Goal: Task Accomplishment & Management: Manage account settings

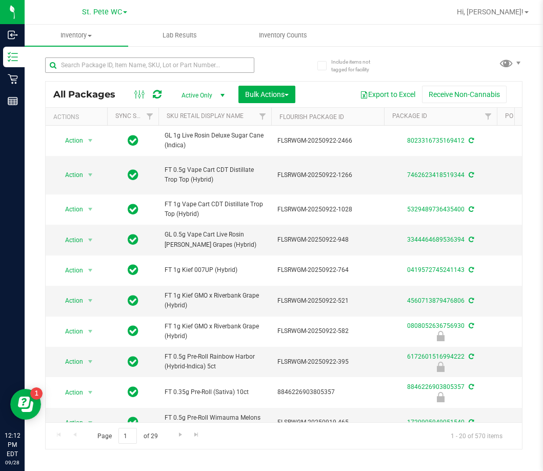
click at [82, 60] on input "text" at bounding box center [149, 64] width 209 height 15
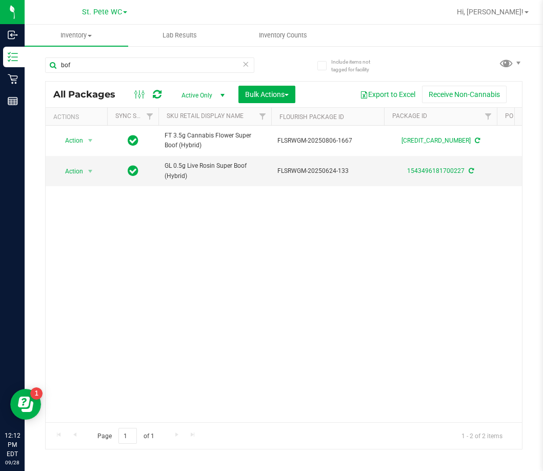
type input "bof"
click at [384, 312] on div "Action Action Create package Edit attributes Global inventory Locate package Lo…" at bounding box center [284, 274] width 476 height 296
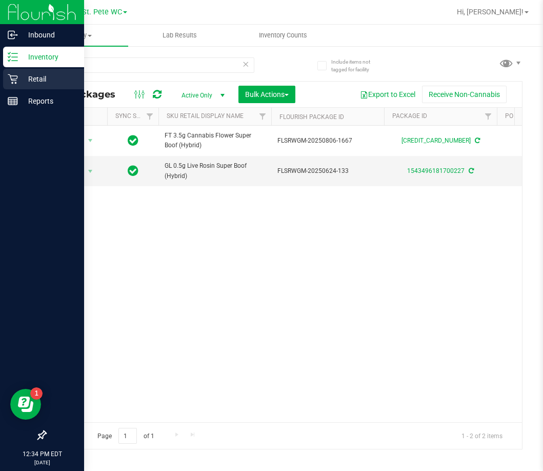
click at [8, 77] on icon at bounding box center [13, 79] width 10 height 10
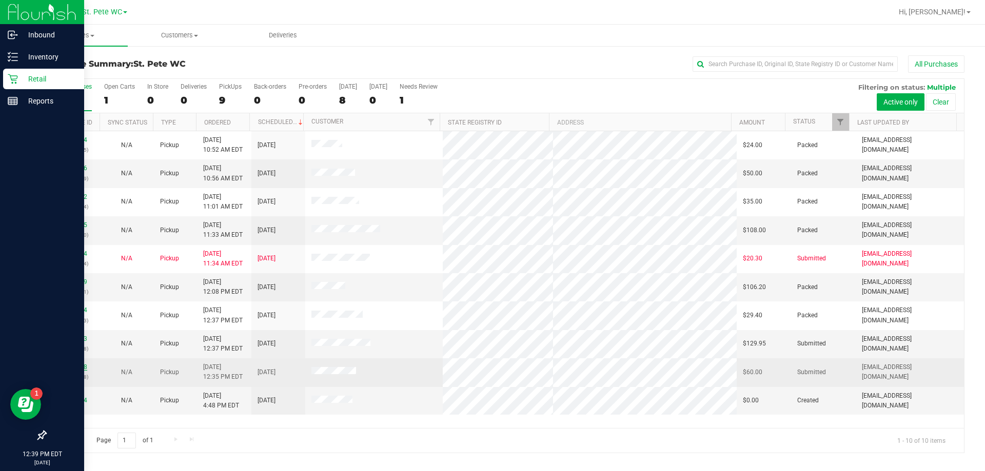
click at [66, 366] on link "12019978" at bounding box center [72, 367] width 29 height 7
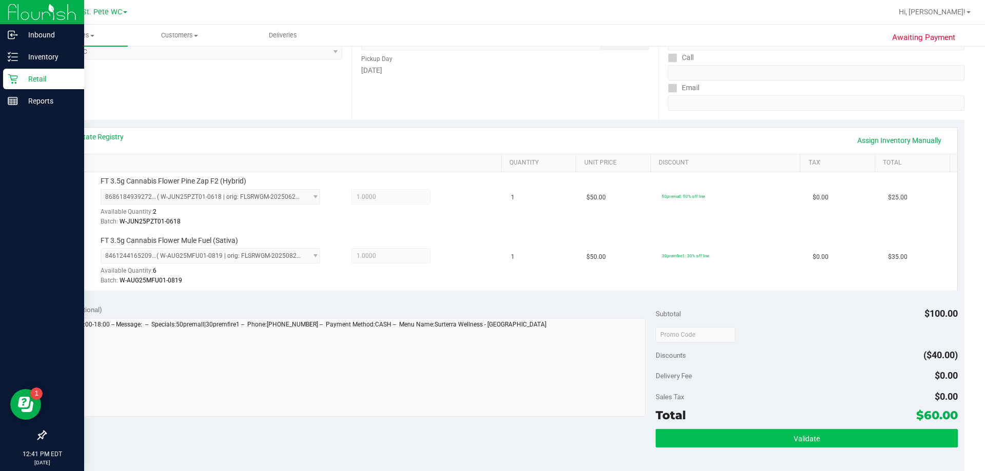
scroll to position [256, 0]
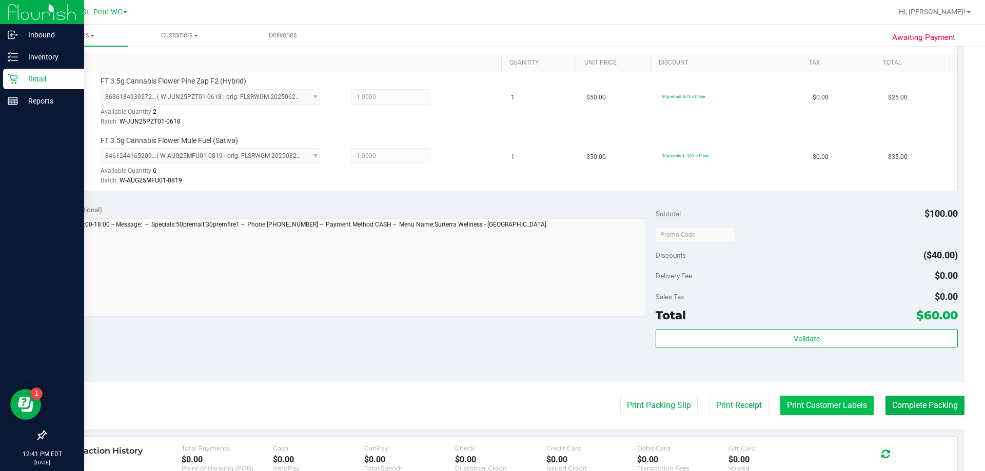
click at [543, 409] on button "Print Customer Labels" at bounding box center [826, 405] width 93 height 19
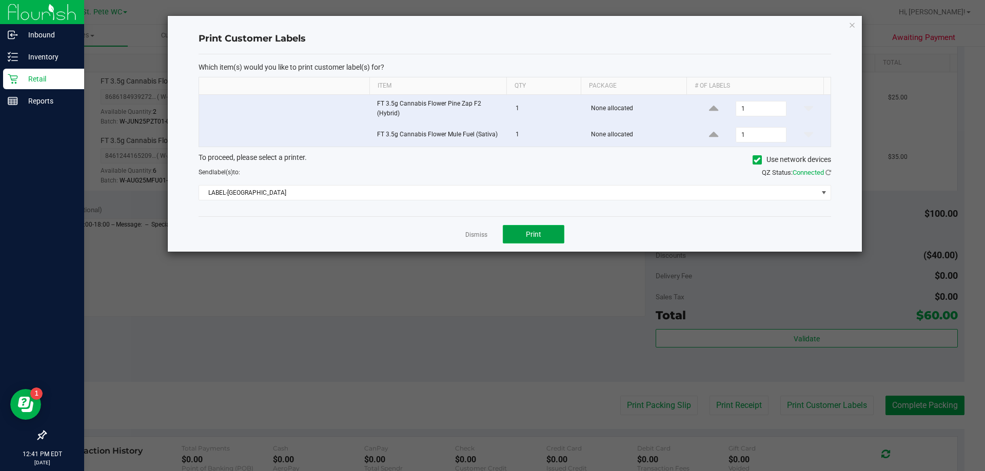
click at [530, 243] on button "Print" at bounding box center [534, 234] width 62 height 18
click at [543, 24] on icon "button" at bounding box center [851, 24] width 7 height 12
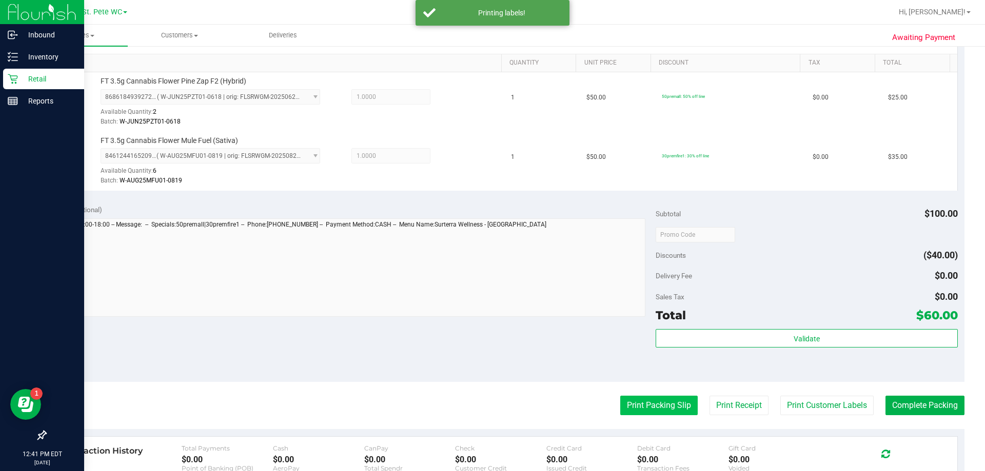
click at [543, 403] on button "Print Packing Slip" at bounding box center [658, 405] width 77 height 19
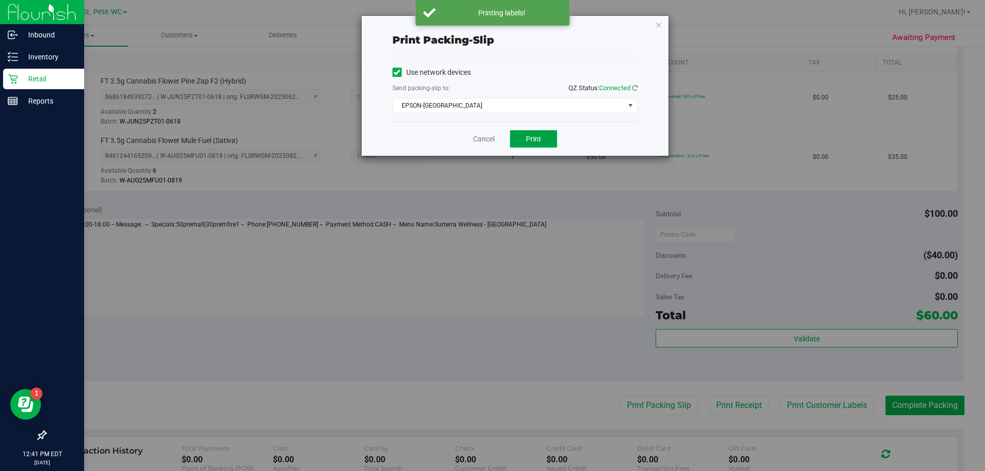
click at [516, 137] on button "Print" at bounding box center [533, 138] width 47 height 17
click at [543, 23] on icon "button" at bounding box center [658, 24] width 7 height 12
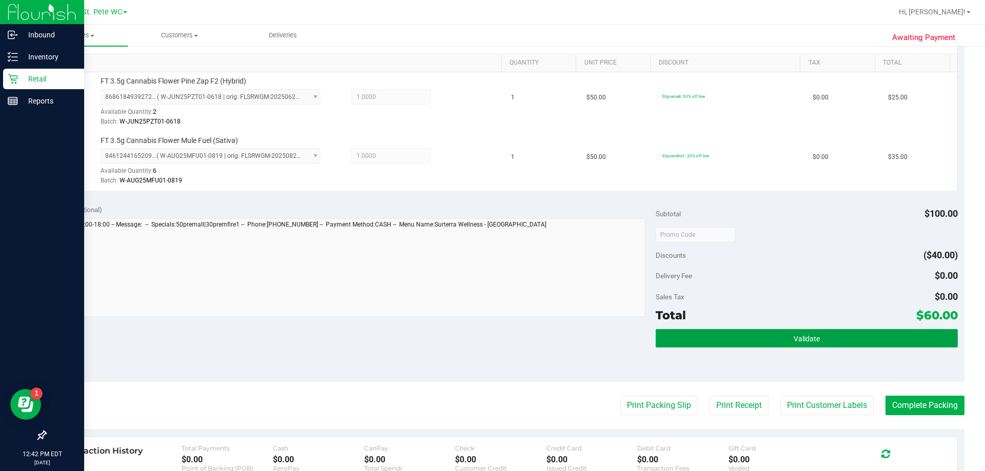
click at [543, 344] on button "Validate" at bounding box center [806, 338] width 302 height 18
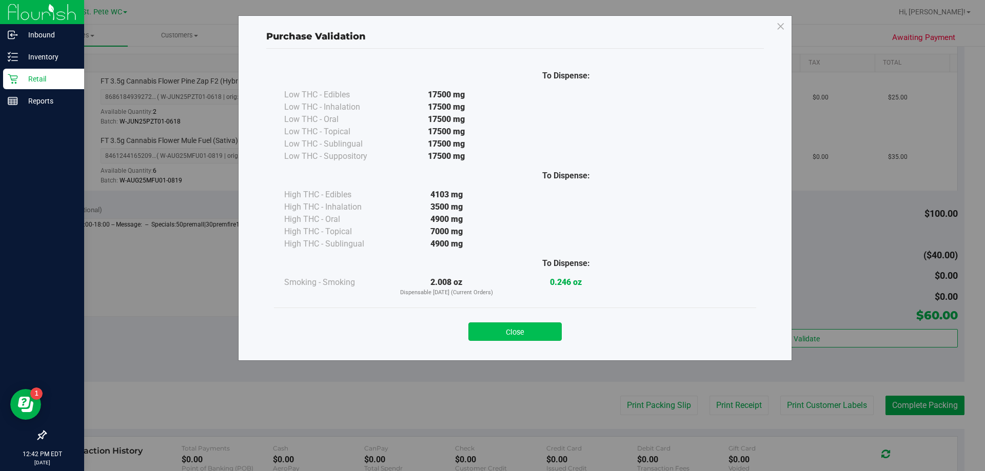
click at [535, 335] on button "Close" at bounding box center [514, 332] width 93 height 18
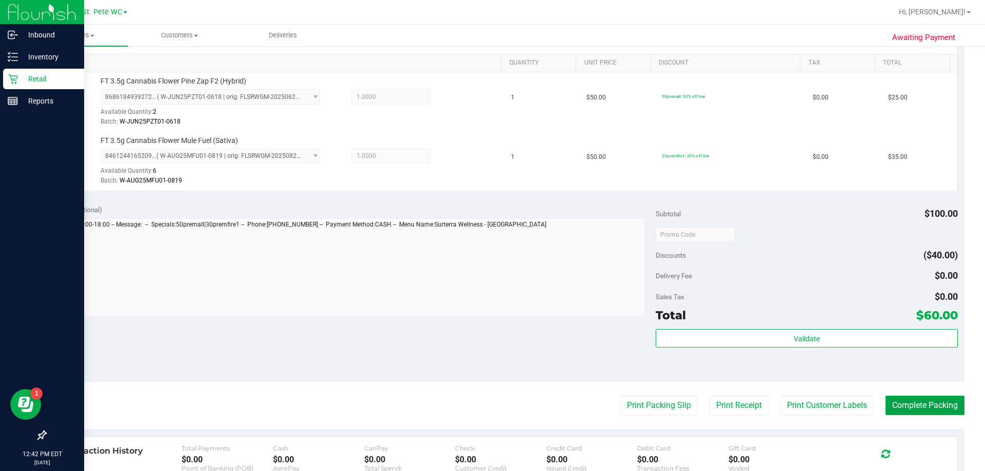
click at [543, 399] on button "Complete Packing" at bounding box center [924, 405] width 79 height 19
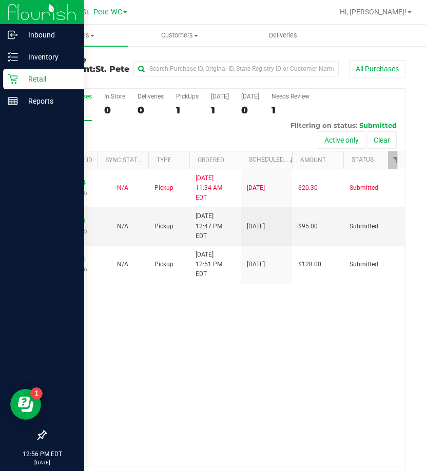
click at [291, 441] on div "12019424 (322381224) N/A Pickup [DATE] 11:34 AM EDT 9/28/2025 $20.30 Submitted …" at bounding box center [225, 317] width 359 height 296
click at [74, 217] on div "12020073 (328743442)" at bounding box center [71, 226] width 39 height 19
click at [72, 218] on link "12020073" at bounding box center [71, 221] width 29 height 7
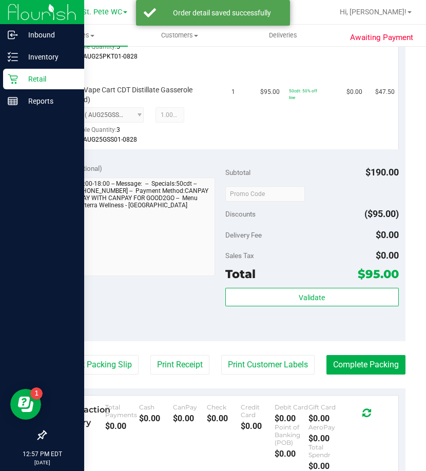
scroll to position [359, 0]
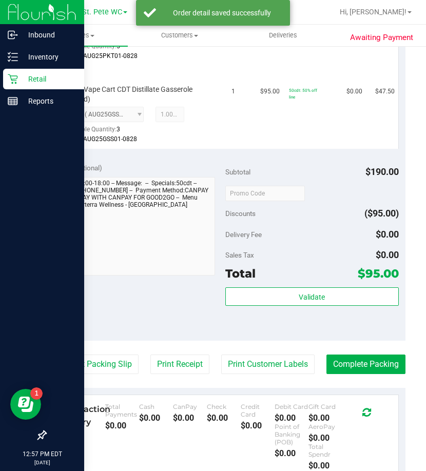
click at [324, 309] on div "Validate" at bounding box center [311, 310] width 173 height 46
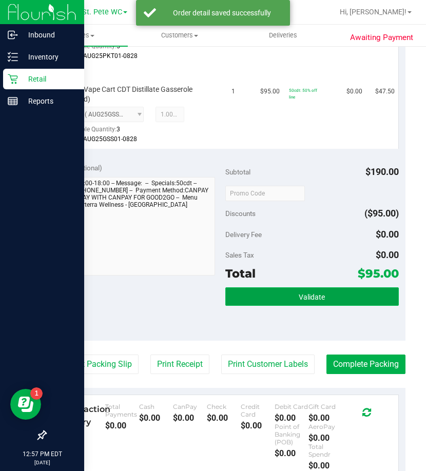
click at [313, 291] on button "Validate" at bounding box center [311, 296] width 173 height 18
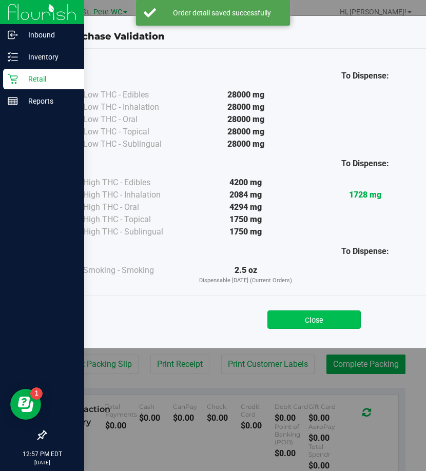
click at [299, 321] on button "Close" at bounding box center [313, 319] width 93 height 18
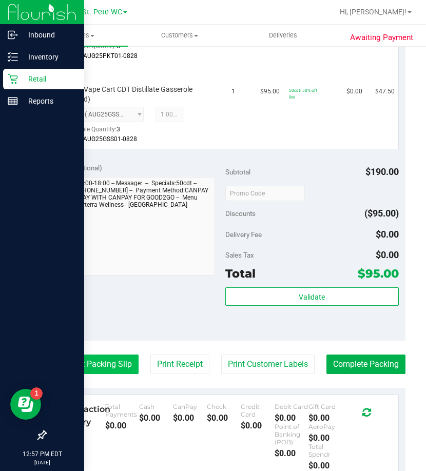
click at [138, 365] on button "Print Packing Slip" at bounding box center [99, 363] width 77 height 19
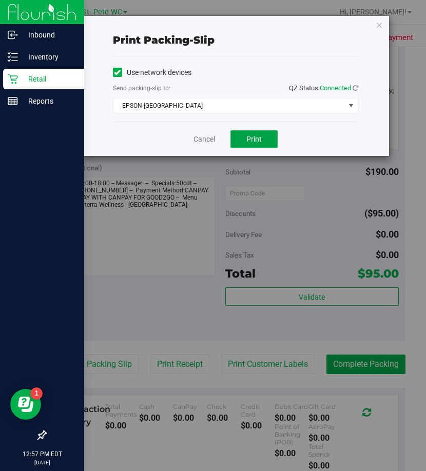
click at [243, 146] on button "Print" at bounding box center [253, 138] width 47 height 17
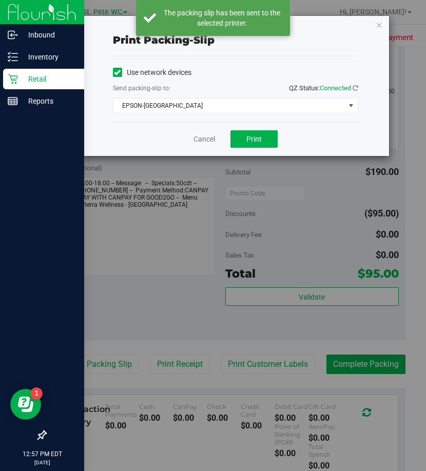
click at [385, 26] on div "Print packing-slip Use network devices Send packing-slip to: QZ Status: Connect…" at bounding box center [235, 86] width 307 height 140
click at [378, 23] on icon "button" at bounding box center [378, 24] width 7 height 12
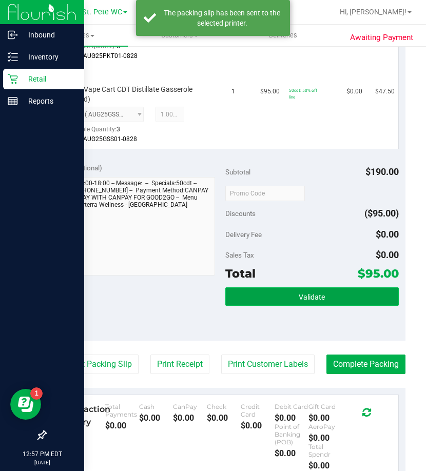
click at [331, 293] on button "Validate" at bounding box center [311, 296] width 173 height 18
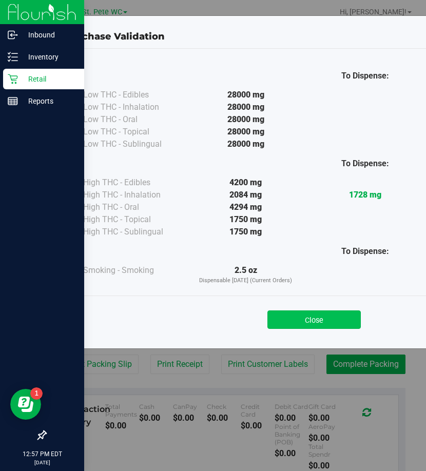
click at [315, 321] on button "Close" at bounding box center [313, 319] width 93 height 18
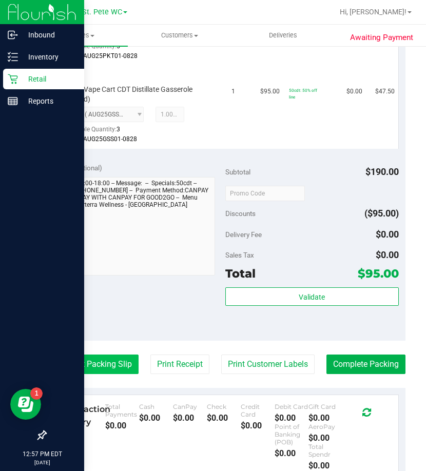
click at [138, 364] on button "Print Packing Slip" at bounding box center [99, 363] width 77 height 19
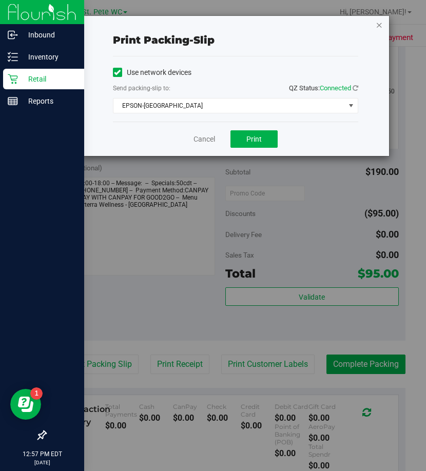
click at [379, 28] on icon "button" at bounding box center [378, 24] width 7 height 12
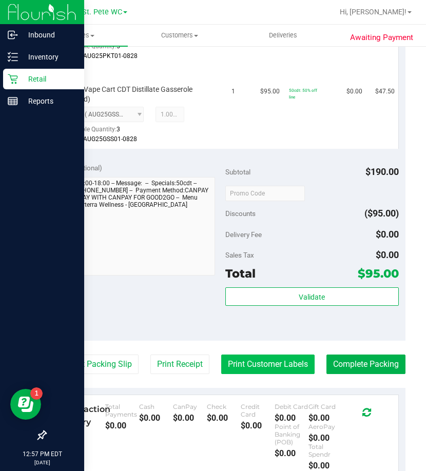
click at [314, 359] on button "Print Customer Labels" at bounding box center [267, 363] width 93 height 19
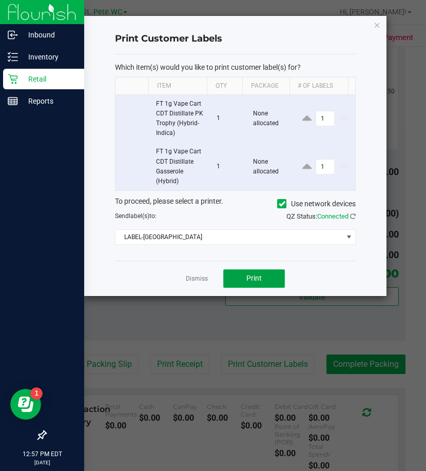
click at [236, 279] on button "Print" at bounding box center [254, 278] width 62 height 18
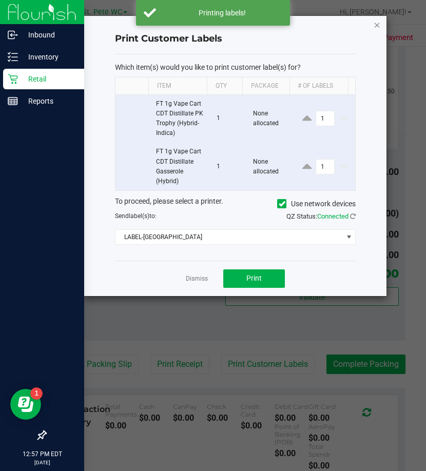
click at [377, 27] on icon "button" at bounding box center [376, 24] width 7 height 12
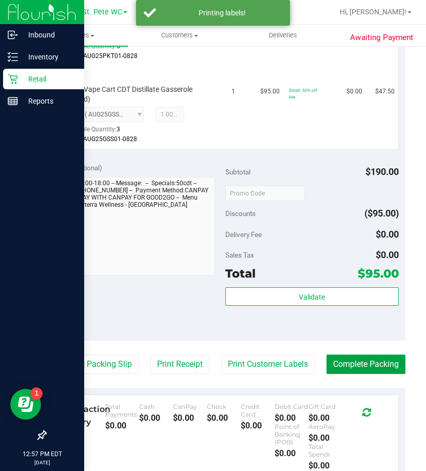
click at [338, 374] on button "Complete Packing" at bounding box center [365, 363] width 79 height 19
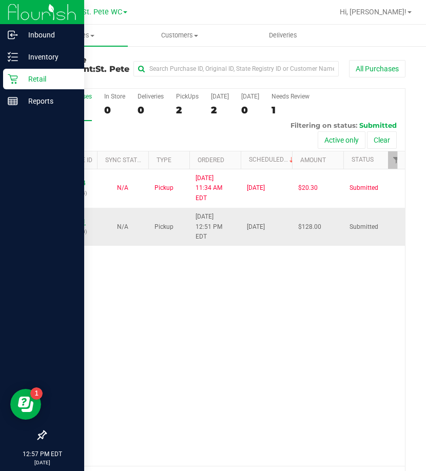
click at [64, 219] on link "12020101" at bounding box center [71, 221] width 29 height 7
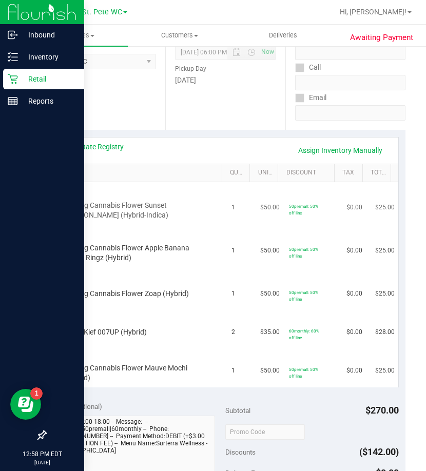
scroll to position [103, 0]
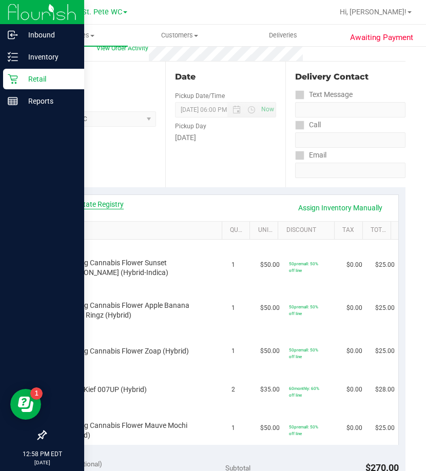
click at [108, 202] on link "View State Registry" at bounding box center [93, 204] width 62 height 10
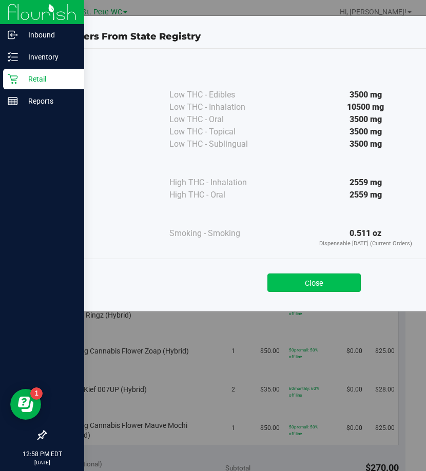
click at [285, 281] on button "Close" at bounding box center [313, 282] width 93 height 18
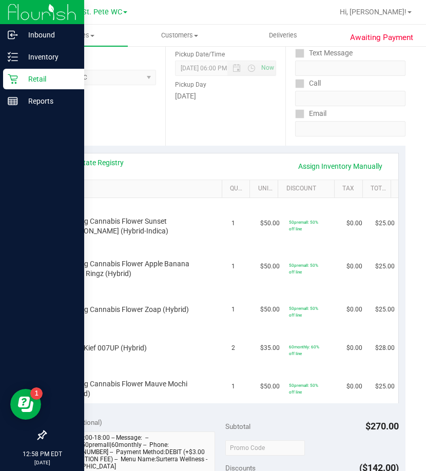
scroll to position [0, 0]
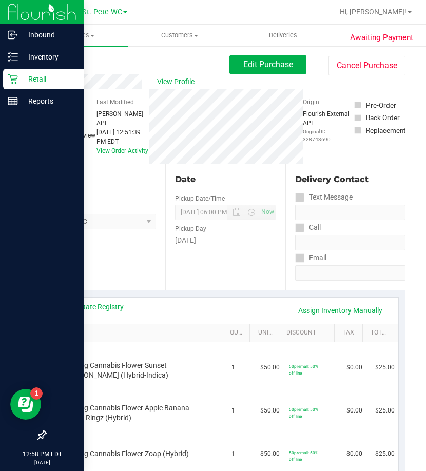
click at [87, 314] on div "View State Registry Assign Inventory Manually" at bounding box center [225, 310] width 327 height 17
click at [88, 309] on link "View State Registry" at bounding box center [93, 307] width 62 height 10
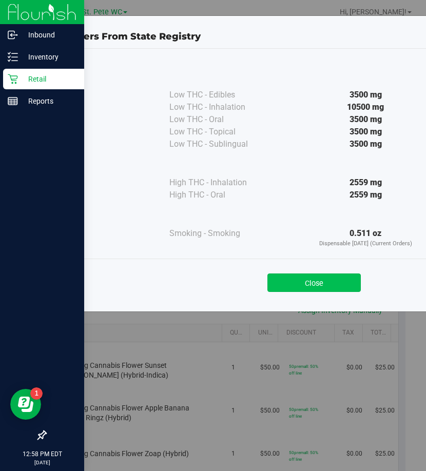
click at [325, 275] on button "Close" at bounding box center [313, 282] width 93 height 18
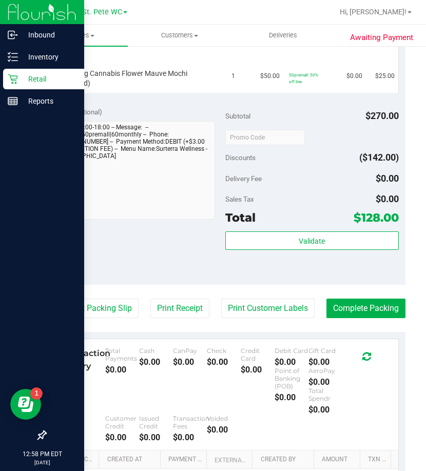
scroll to position [462, 0]
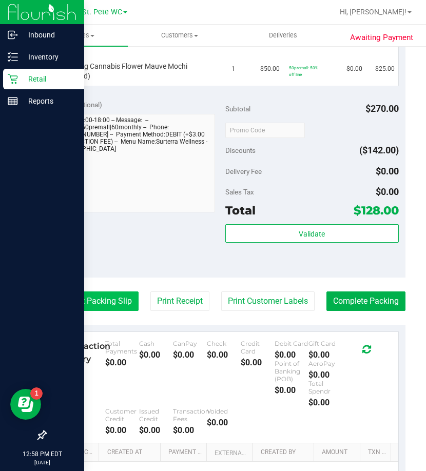
click at [138, 304] on button "Print Packing Slip" at bounding box center [99, 300] width 77 height 19
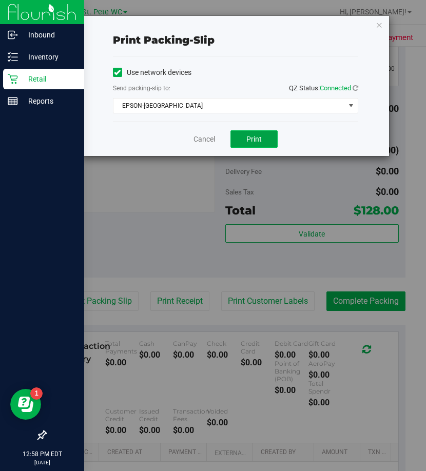
click at [249, 140] on span "Print" at bounding box center [253, 139] width 15 height 8
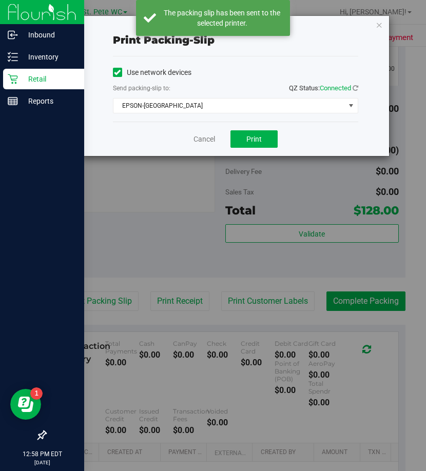
click at [379, 32] on div "Print packing-slip Use network devices Send packing-slip to: QZ Status: Connect…" at bounding box center [235, 86] width 307 height 140
click at [373, 15] on div "Print packing-slip Use network devices Send packing-slip to: QZ Status: Connect…" at bounding box center [236, 85] width 308 height 141
click at [374, 24] on div "Print packing-slip Use network devices Send packing-slip to: QZ Status: Connect…" at bounding box center [235, 86] width 307 height 140
click at [376, 24] on icon "button" at bounding box center [378, 24] width 7 height 12
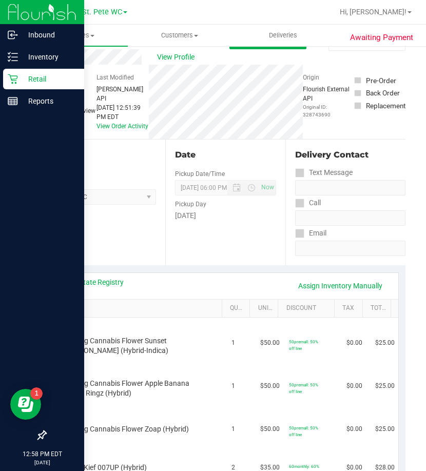
scroll to position [0, 0]
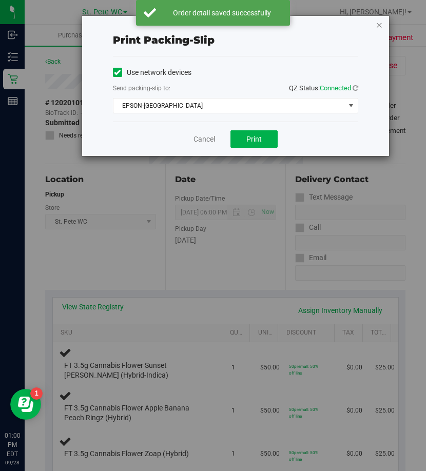
click at [382, 30] on icon "button" at bounding box center [378, 24] width 7 height 12
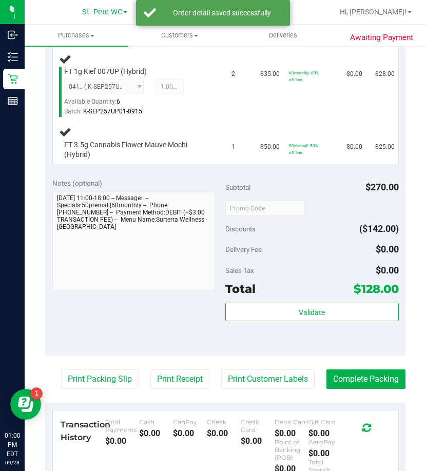
scroll to position [341, 0]
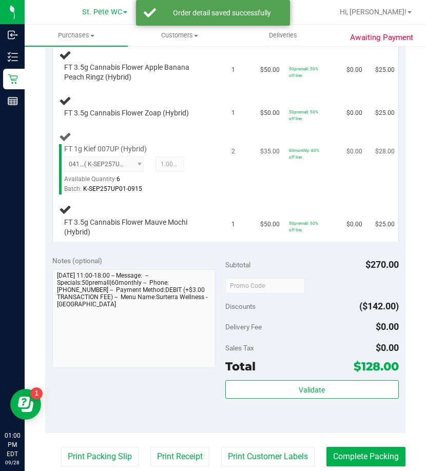
click at [203, 191] on div "FT 1g Kief 007UP (Hybrid) 0419572745241143 ( K-SEP257UP01-0915 | orig: FLSRWGM-…" at bounding box center [139, 162] width 161 height 65
click at [206, 171] on div "FT 1g Kief 007UP (Hybrid) 0419572745241143 ( K-SEP257UP01-0915 | orig: FLSRWGM-…" at bounding box center [139, 162] width 161 height 65
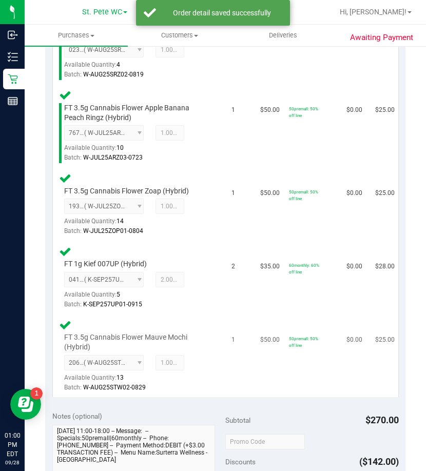
scroll to position [494, 0]
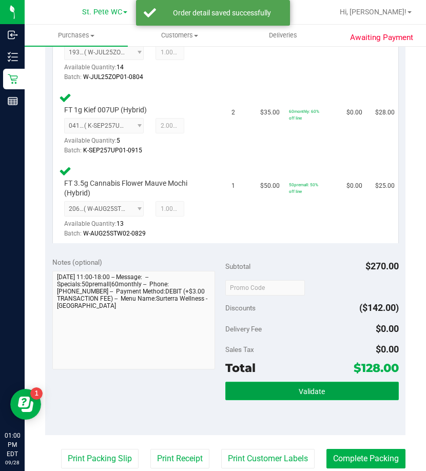
click at [283, 385] on button "Validate" at bounding box center [311, 391] width 173 height 18
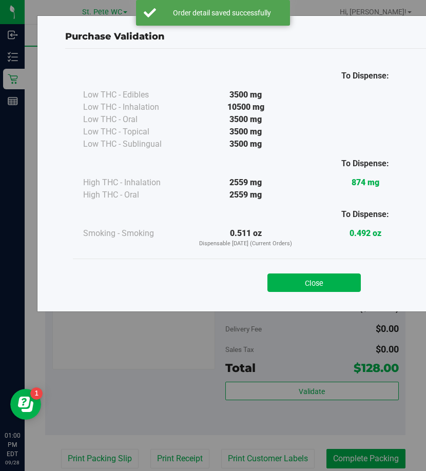
click at [303, 270] on div "Close" at bounding box center [314, 280] width 467 height 26
click at [303, 277] on button "Close" at bounding box center [313, 282] width 93 height 18
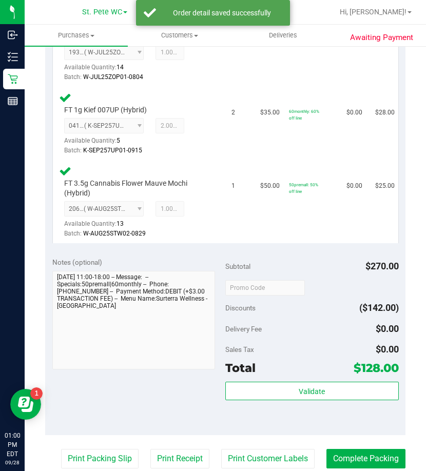
scroll to position [780, 0]
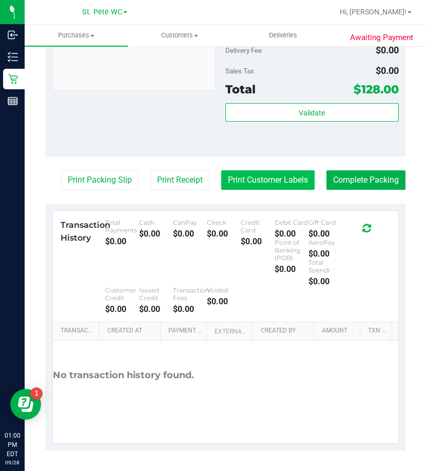
click at [314, 172] on button "Print Customer Labels" at bounding box center [267, 179] width 93 height 19
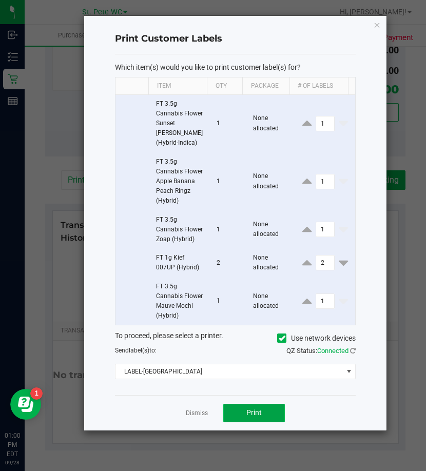
click at [235, 405] on button "Print" at bounding box center [254, 413] width 62 height 18
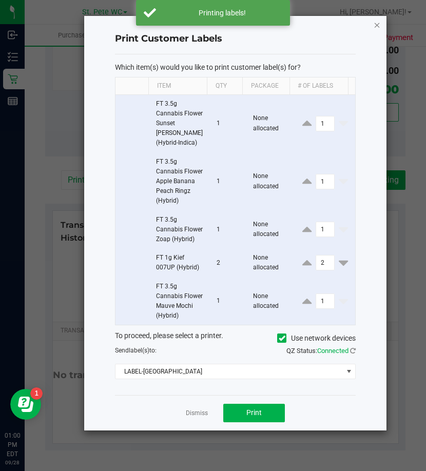
click at [378, 28] on icon "button" at bounding box center [376, 24] width 7 height 12
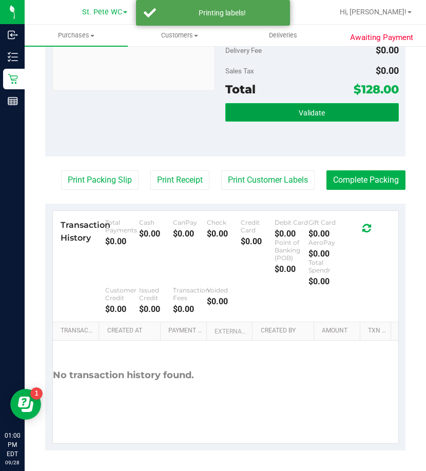
click at [311, 103] on button "Validate" at bounding box center [311, 112] width 173 height 18
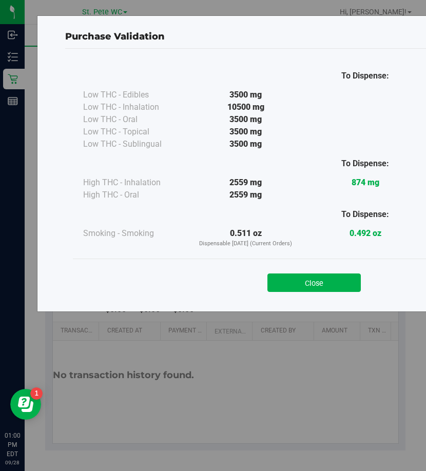
click at [279, 292] on div "Close" at bounding box center [314, 279] width 482 height 42
click at [292, 275] on button "Close" at bounding box center [313, 282] width 93 height 18
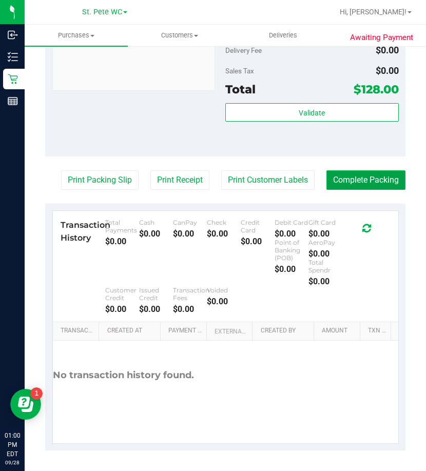
click at [351, 190] on button "Complete Packing" at bounding box center [365, 179] width 79 height 19
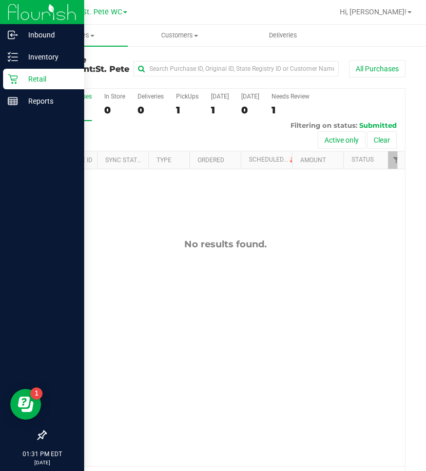
click at [26, 78] on p "Retail" at bounding box center [49, 79] width 62 height 12
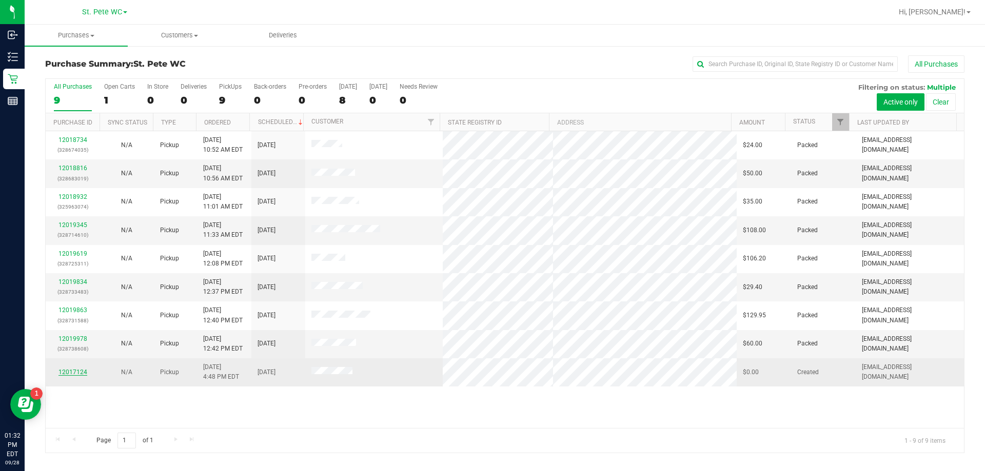
click at [73, 375] on link "12017124" at bounding box center [72, 372] width 29 height 7
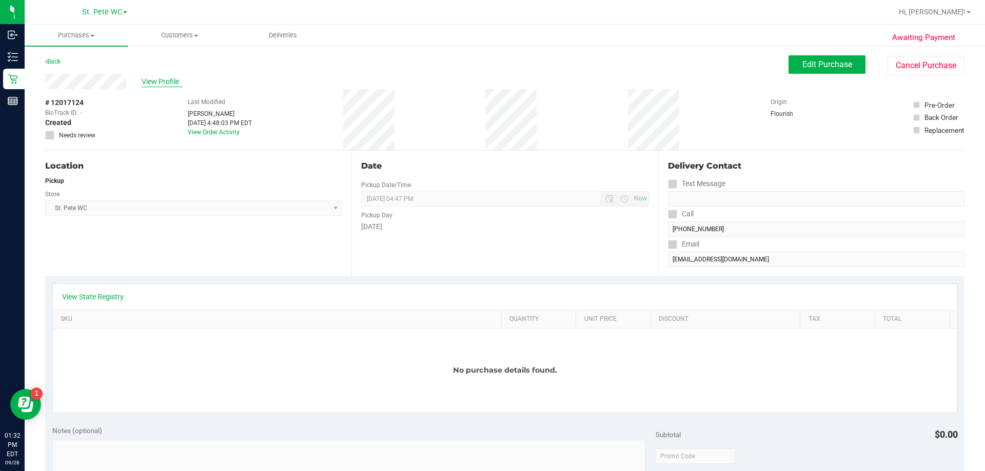
click at [153, 76] on span "View Profile" at bounding box center [162, 81] width 41 height 11
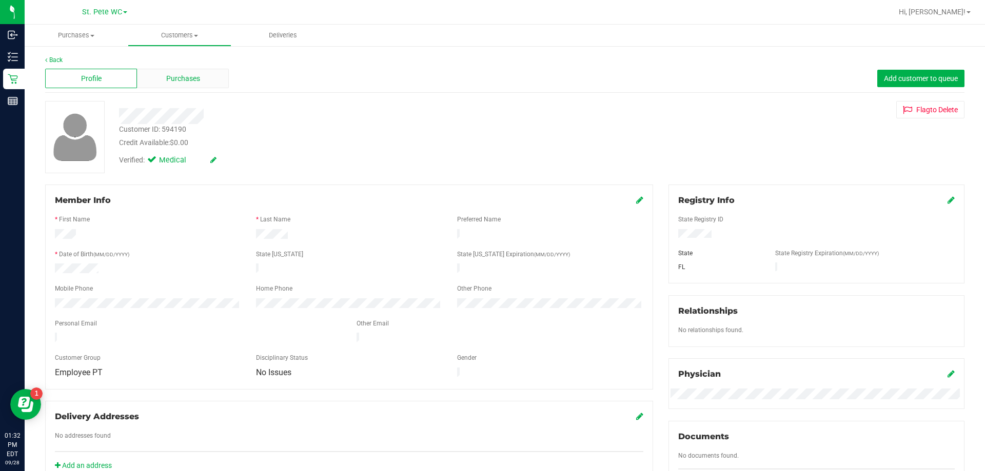
click at [169, 82] on span "Purchases" at bounding box center [183, 78] width 34 height 11
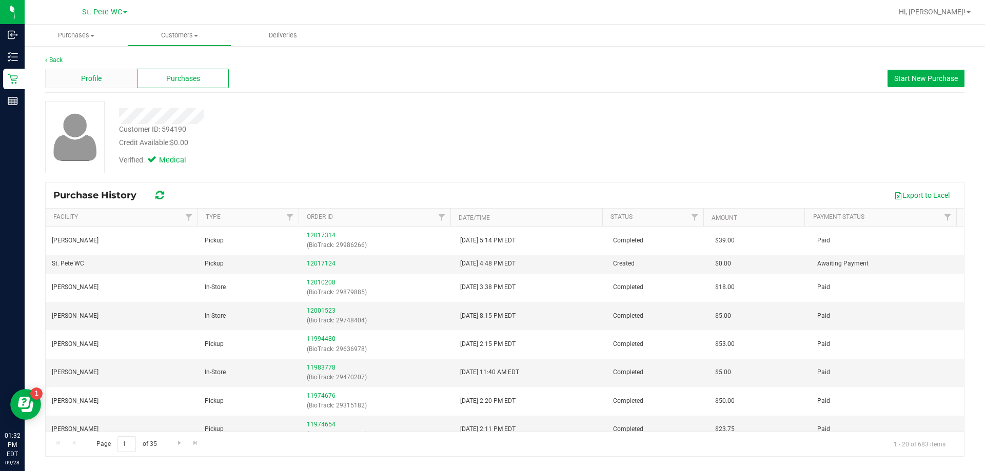
click at [103, 83] on div "Profile" at bounding box center [91, 78] width 92 height 19
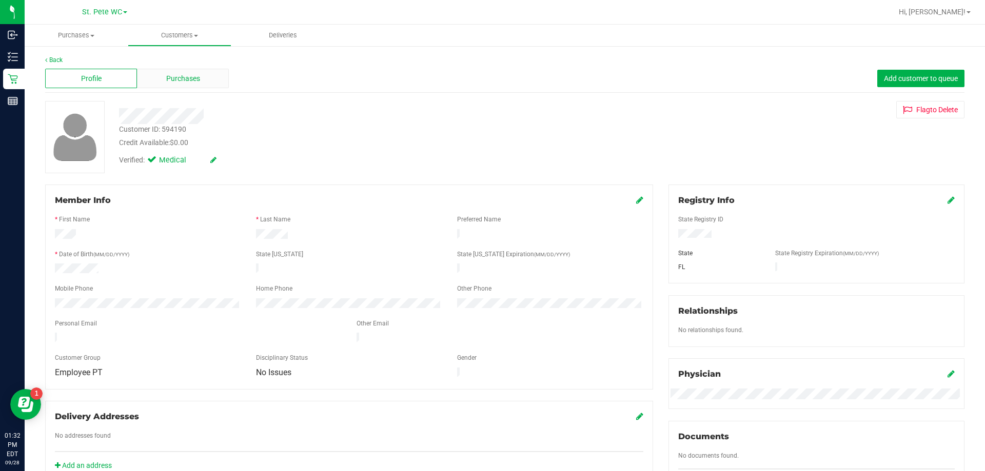
click at [219, 82] on div "Purchases" at bounding box center [183, 78] width 92 height 19
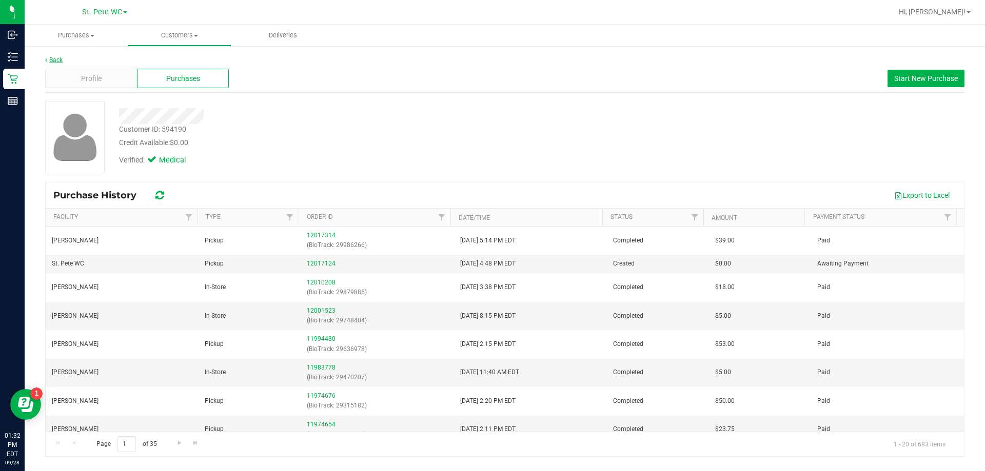
click at [55, 56] on link "Back" at bounding box center [53, 59] width 17 height 7
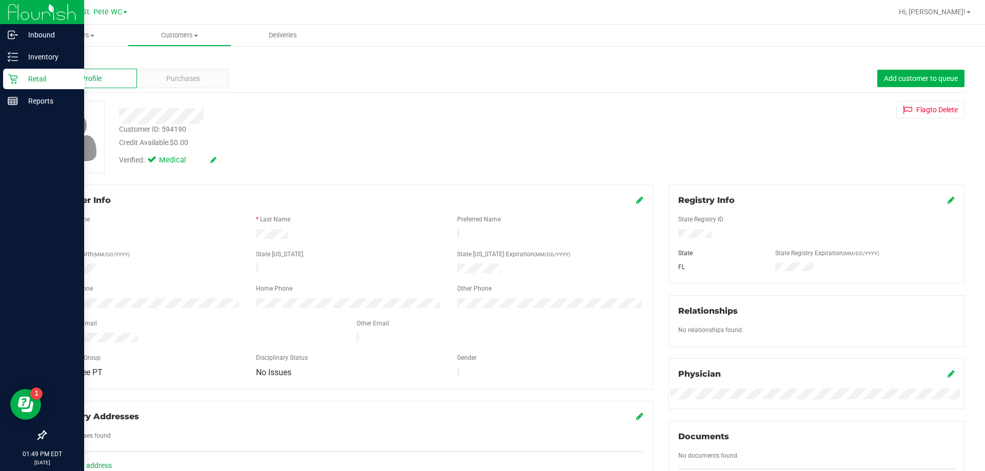
click at [16, 89] on link "Retail" at bounding box center [42, 80] width 84 height 22
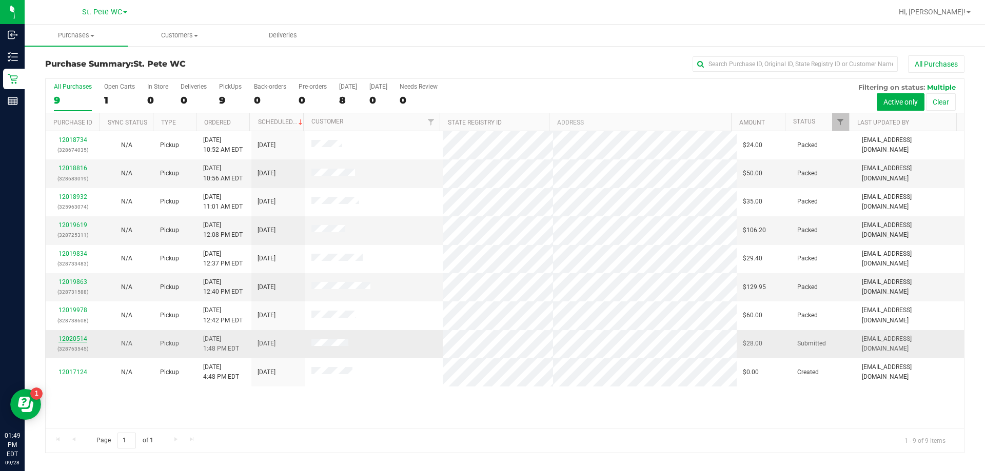
click at [74, 338] on link "12020514" at bounding box center [72, 338] width 29 height 7
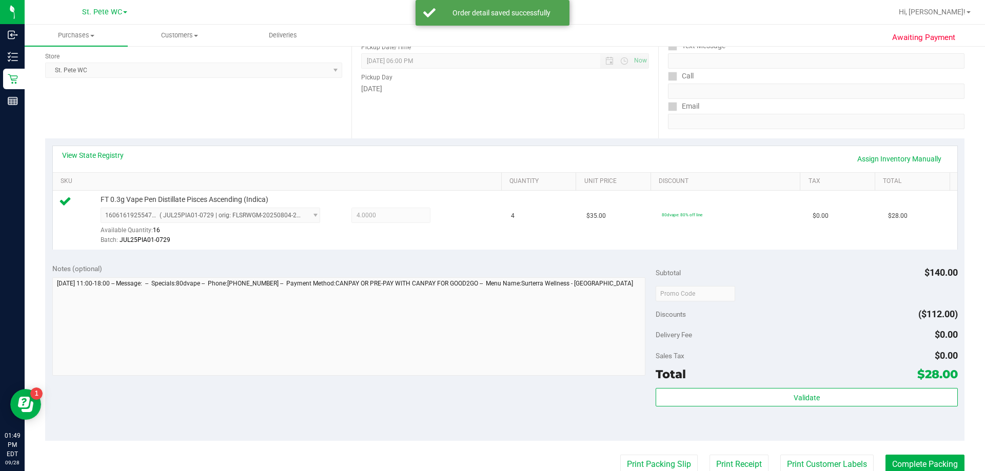
scroll to position [154, 0]
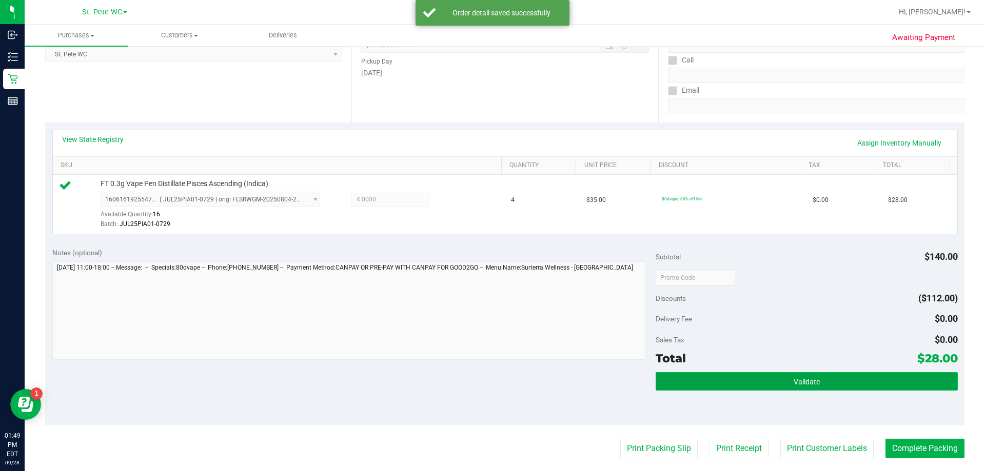
click at [543, 381] on button "Validate" at bounding box center [806, 381] width 302 height 18
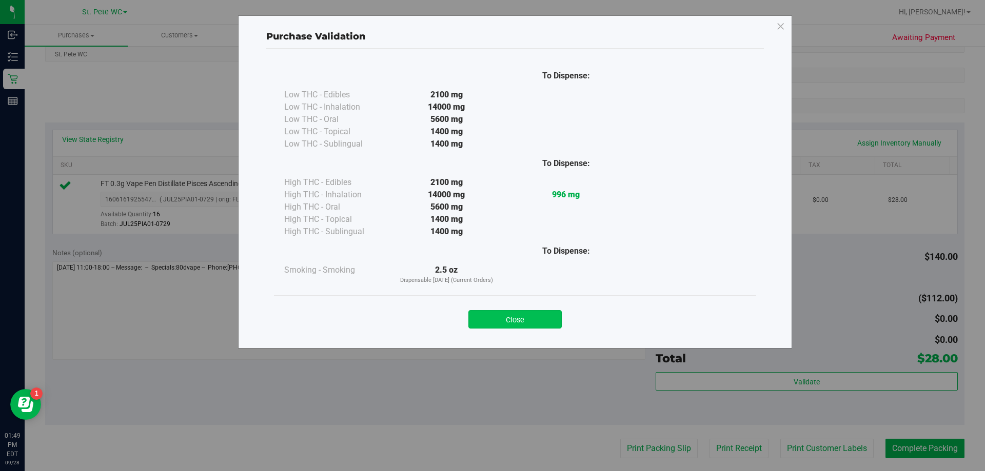
click at [543, 324] on button "Close" at bounding box center [514, 319] width 93 height 18
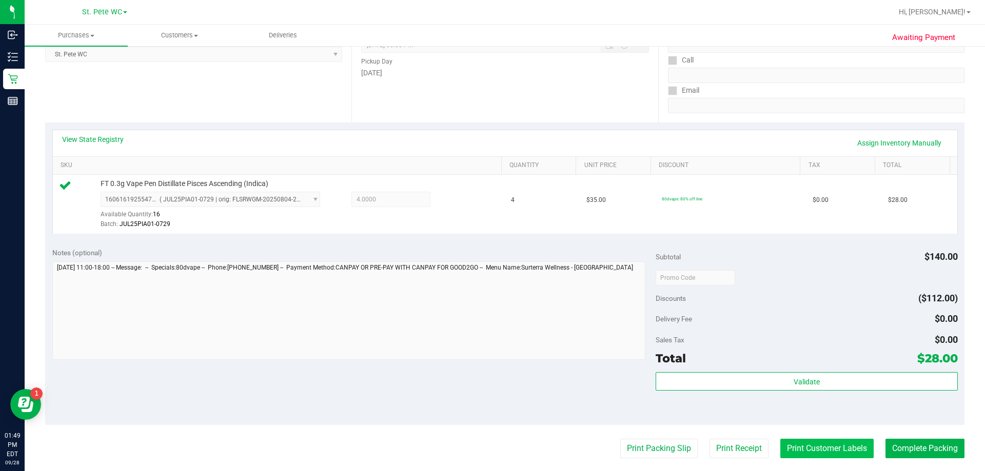
click at [543, 444] on button "Print Customer Labels" at bounding box center [826, 448] width 93 height 19
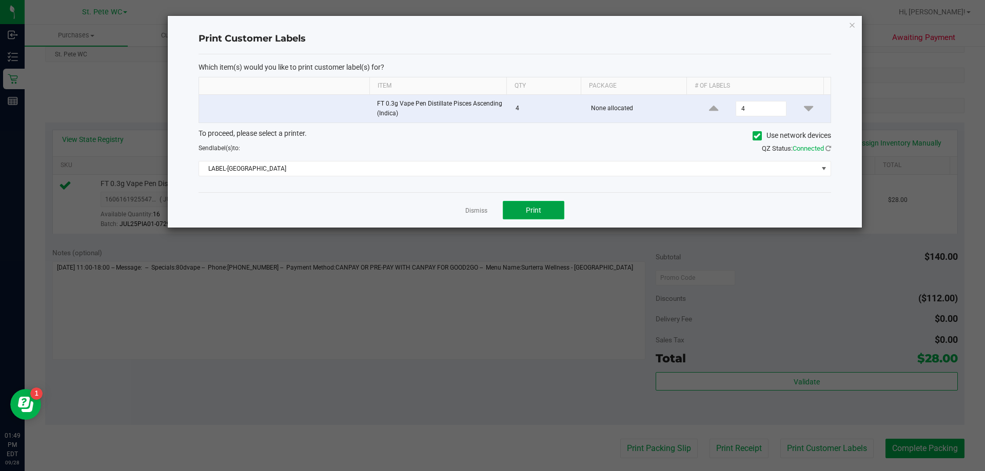
click at [528, 214] on span "Print" at bounding box center [533, 210] width 15 height 8
click at [543, 27] on icon "button" at bounding box center [851, 24] width 7 height 12
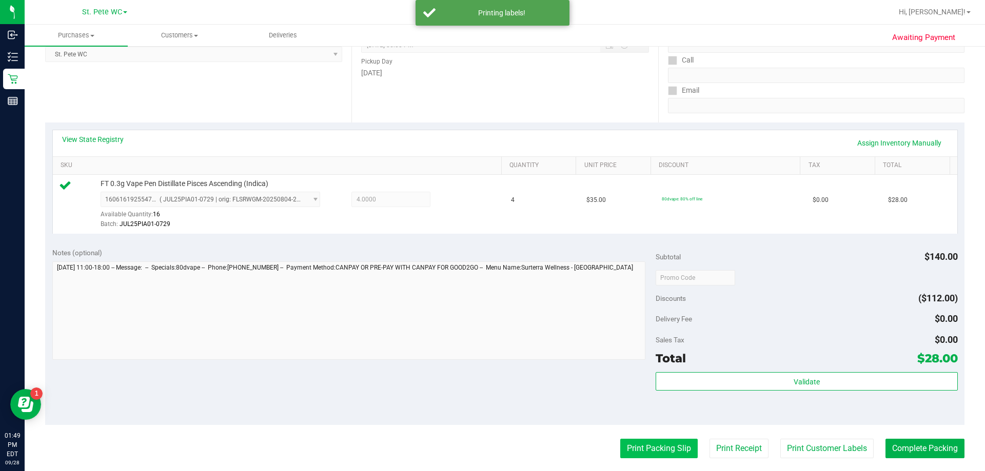
click at [543, 454] on button "Print Packing Slip" at bounding box center [658, 448] width 77 height 19
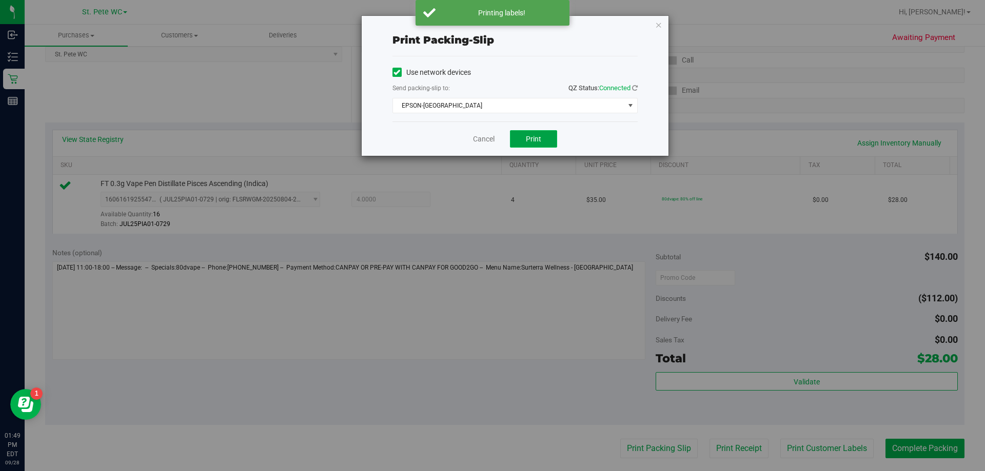
click at [543, 145] on button "Print" at bounding box center [533, 138] width 47 height 17
click at [543, 26] on icon "button" at bounding box center [658, 24] width 7 height 12
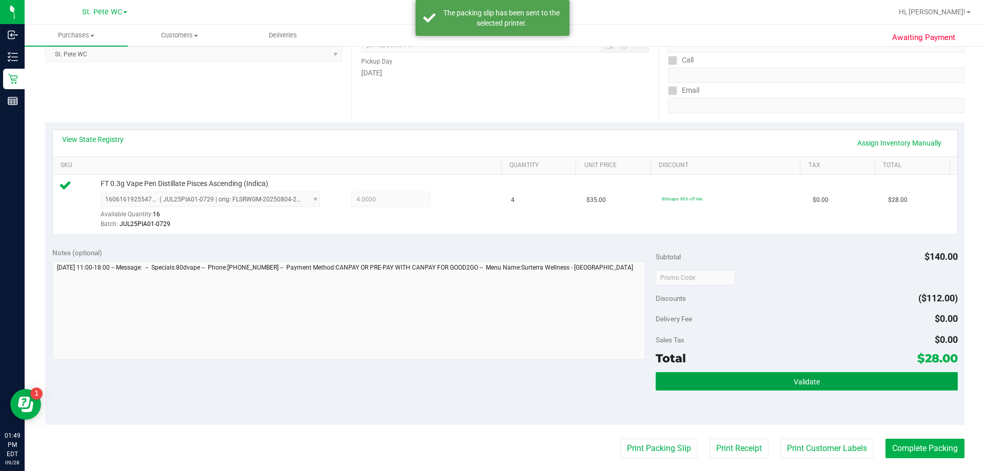
click at [543, 387] on button "Validate" at bounding box center [806, 381] width 302 height 18
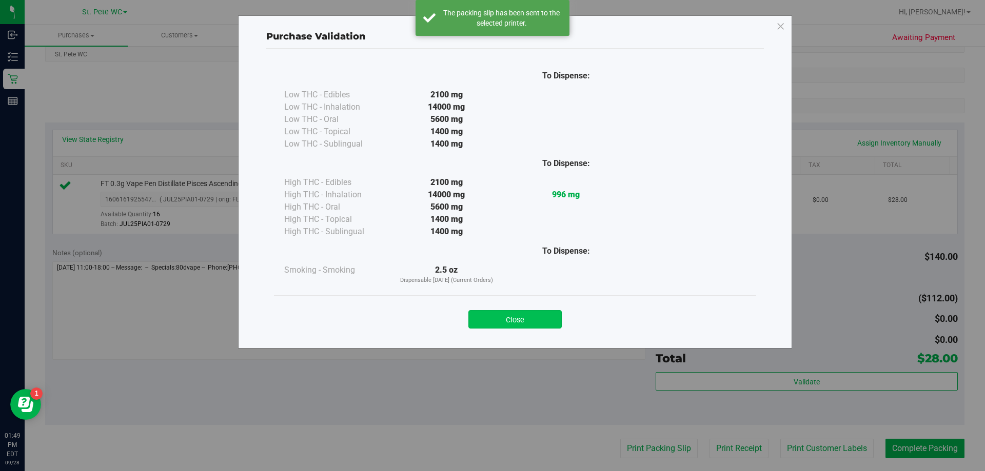
click at [537, 318] on button "Close" at bounding box center [514, 319] width 93 height 18
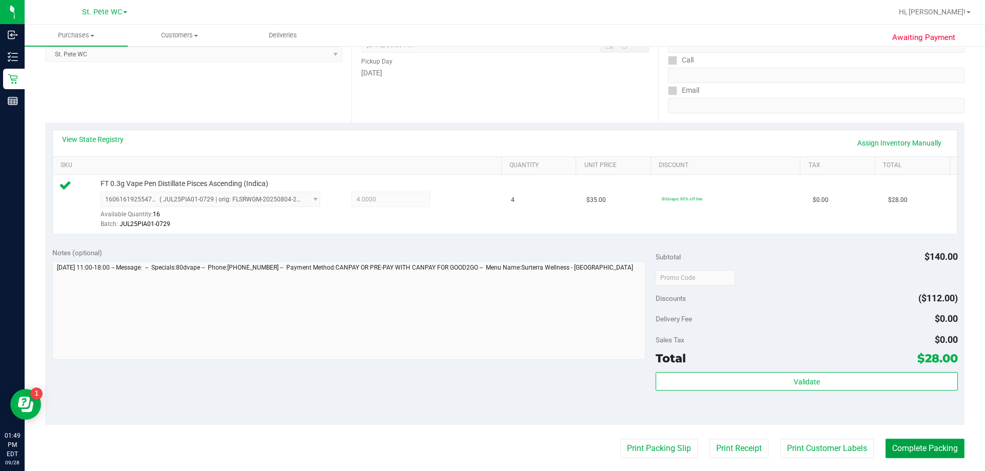
click at [543, 445] on button "Complete Packing" at bounding box center [924, 448] width 79 height 19
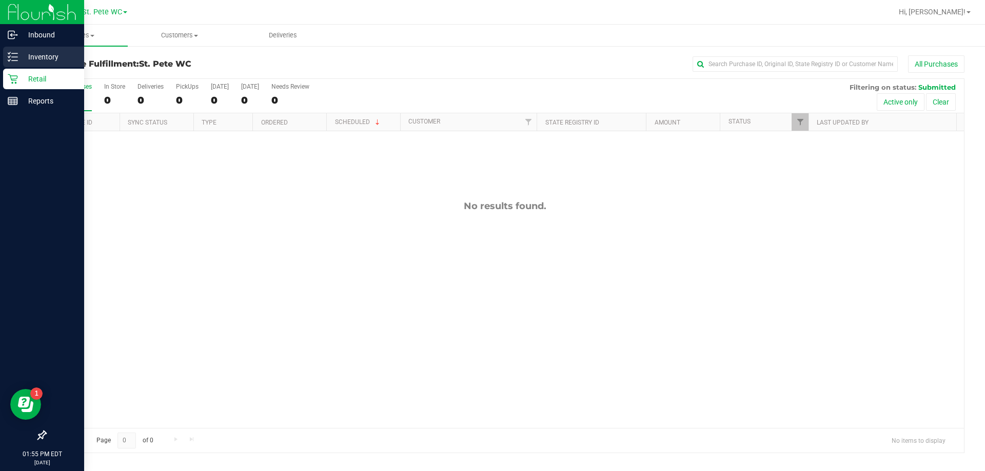
click at [18, 49] on div "Inventory" at bounding box center [43, 57] width 81 height 21
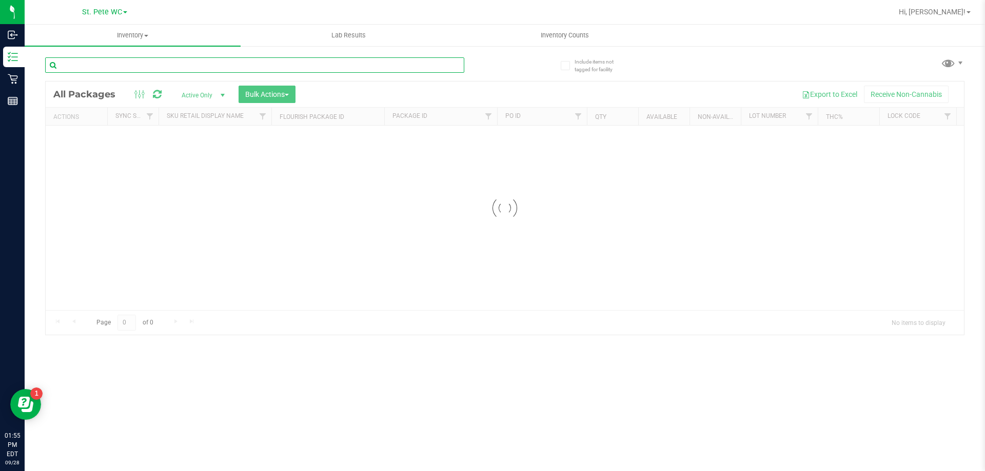
click at [83, 66] on input "text" at bounding box center [254, 64] width 419 height 15
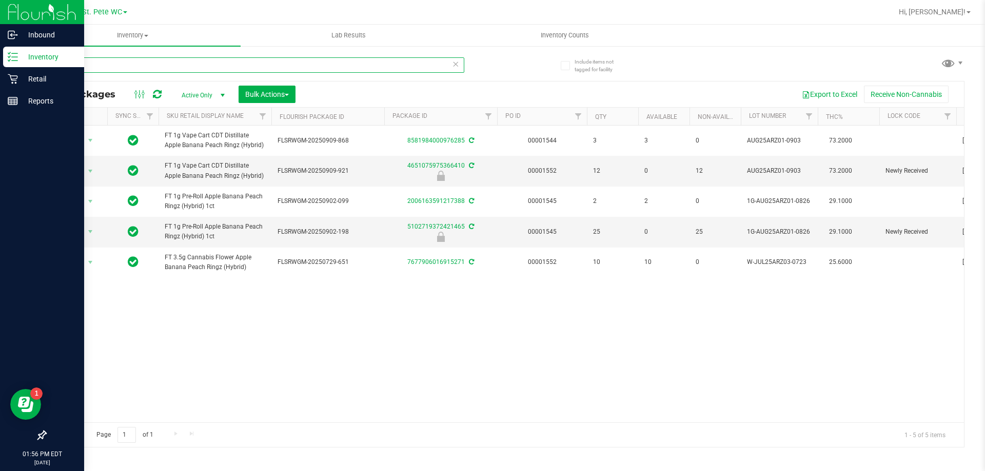
type input "arz"
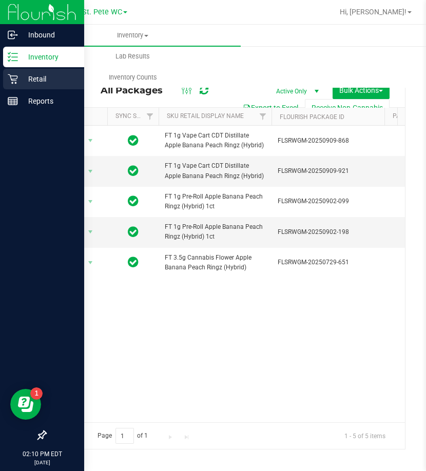
click at [26, 81] on p "Retail" at bounding box center [49, 79] width 62 height 12
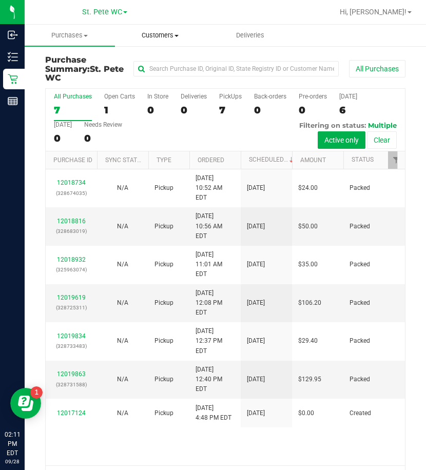
click at [144, 34] on span "Customers" at bounding box center [159, 35] width 89 height 9
click at [155, 61] on span "All customers" at bounding box center [152, 61] width 74 height 9
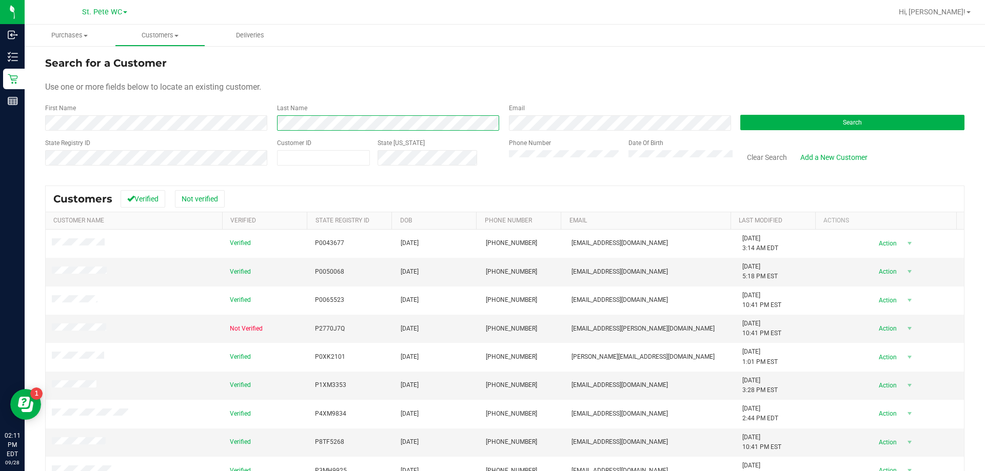
click at [263, 129] on div "First Name Last Name Email Search" at bounding box center [504, 117] width 919 height 27
click at [312, 161] on span at bounding box center [323, 157] width 93 height 15
click at [226, 143] on div "State Registry ID" at bounding box center [157, 156] width 224 height 36
click at [296, 166] on div "Customer ID" at bounding box center [323, 156] width 93 height 36
click at [296, 165] on span at bounding box center [323, 157] width 93 height 15
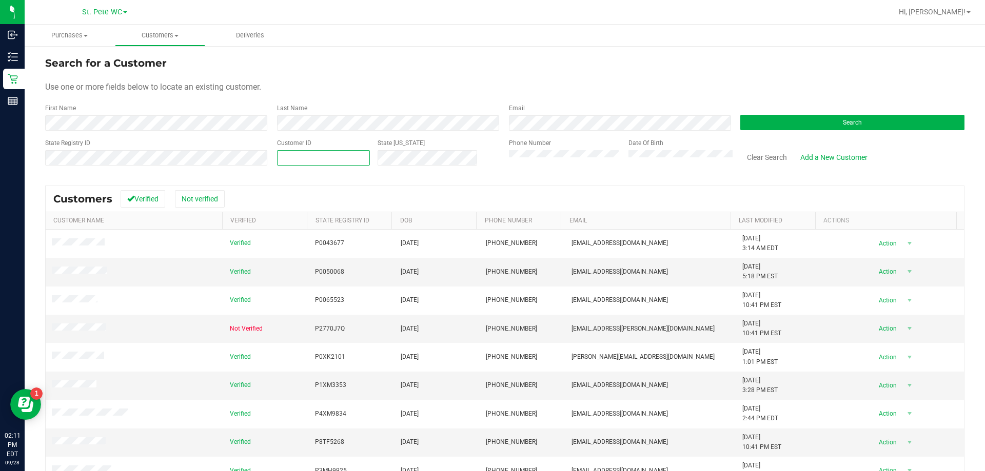
click at [296, 163] on span at bounding box center [323, 157] width 93 height 15
click at [299, 157] on input "text" at bounding box center [323, 158] width 92 height 14
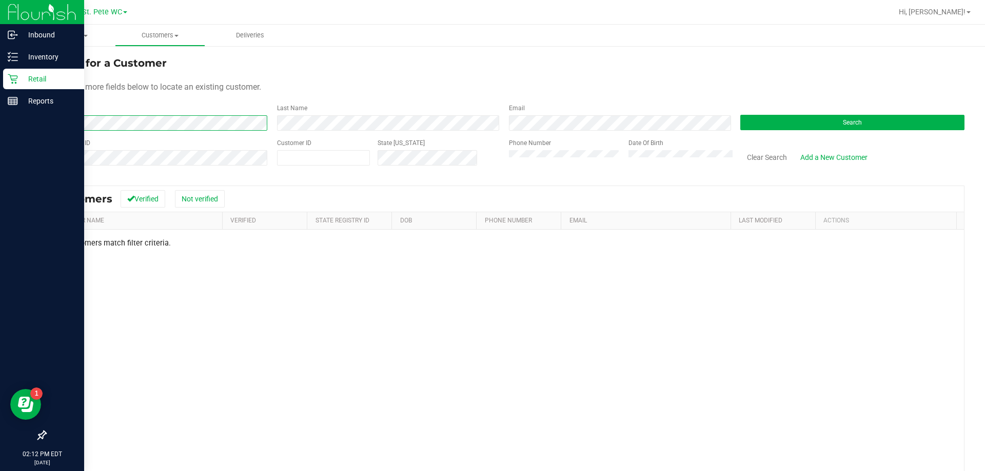
click at [5, 118] on div "Inbound Inventory Retail Reports 02:12 PM EDT [DATE] 09/28 St. [PERSON_NAME] WC…" at bounding box center [492, 235] width 985 height 471
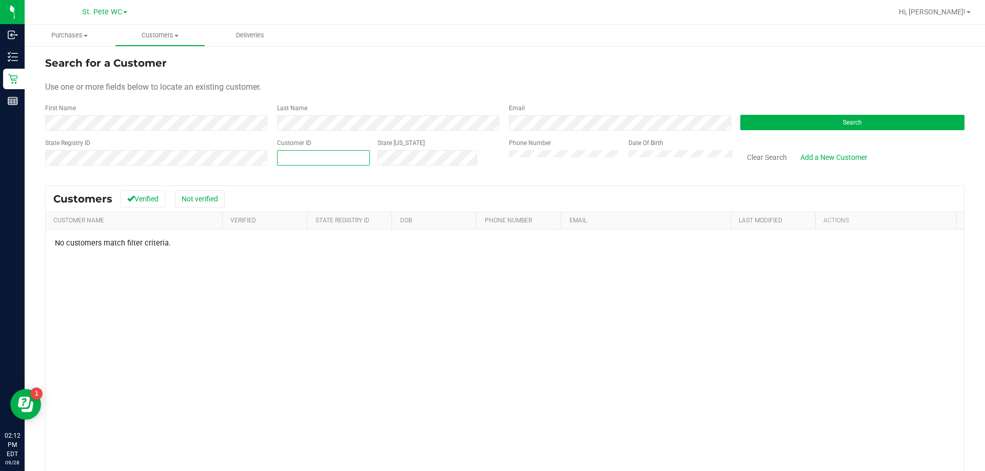
click at [303, 165] on span at bounding box center [323, 157] width 93 height 15
click at [198, 123] on div "First Name Last Name Email Search" at bounding box center [504, 117] width 919 height 27
click at [296, 155] on input "text" at bounding box center [323, 158] width 92 height 14
click at [341, 152] on input "1624" at bounding box center [323, 158] width 92 height 14
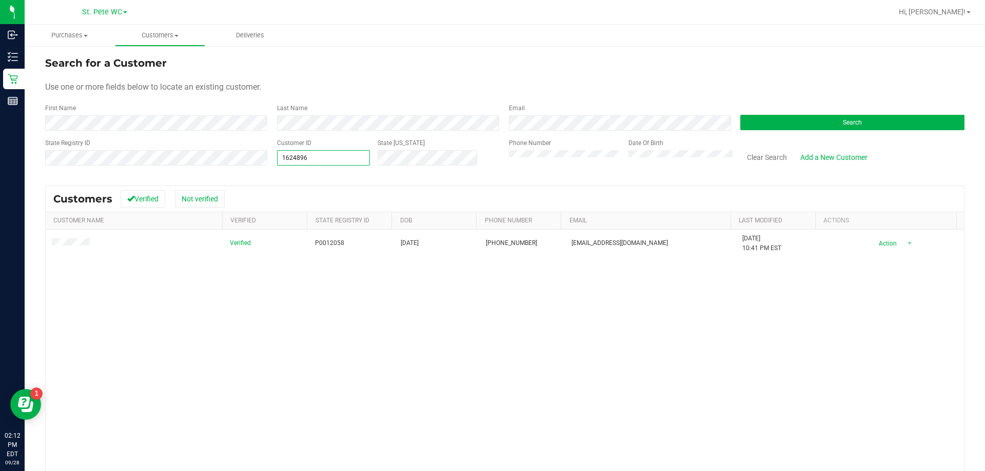
type input "1624896"
drag, startPoint x: 328, startPoint y: 165, endPoint x: 269, endPoint y: 167, distance: 59.5
click at [269, 166] on div "Customer ID 1624896 1624896 State [US_STATE]" at bounding box center [385, 156] width 232 height 36
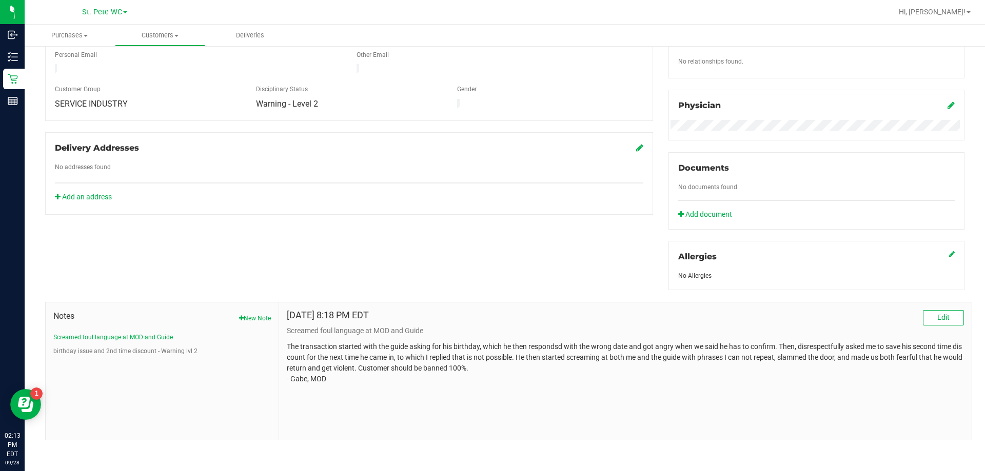
scroll to position [270, 0]
click at [134, 350] on button "birthday issue and 2nd time discount - Warning lvl 2" at bounding box center [125, 349] width 144 height 9
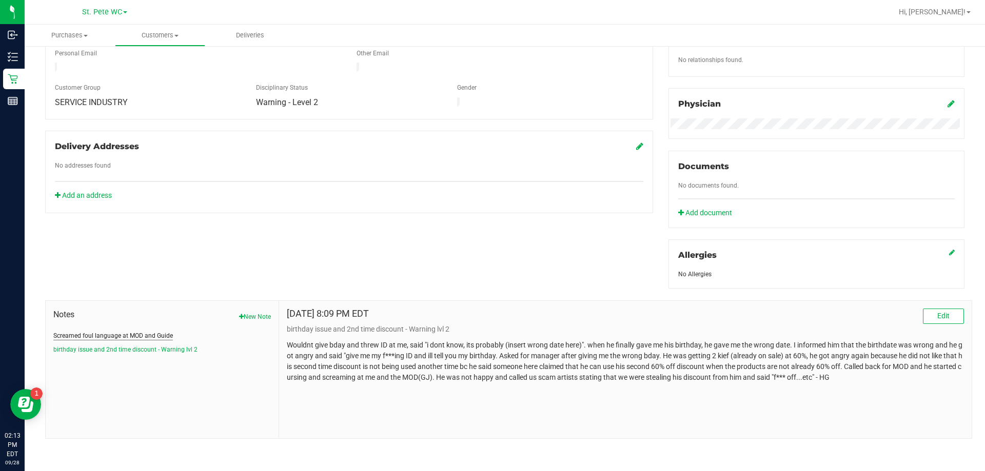
click at [130, 338] on button "Screamed foul language at MOD and Guide" at bounding box center [112, 335] width 119 height 9
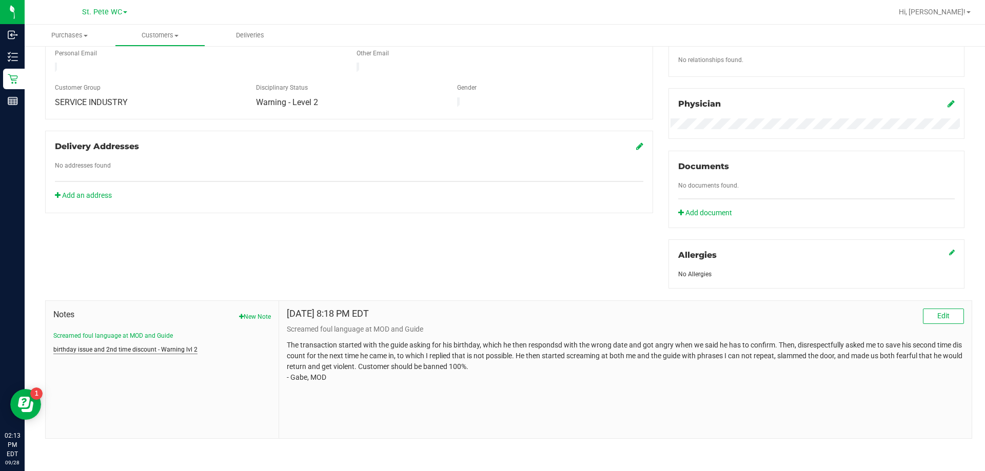
click at [129, 345] on button "birthday issue and 2nd time discount - Warning lvl 2" at bounding box center [125, 349] width 144 height 9
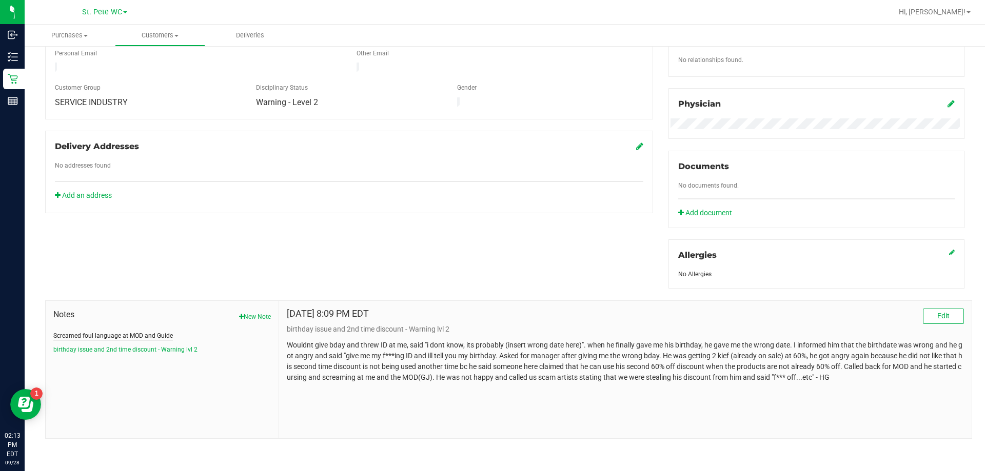
click at [113, 331] on button "Screamed foul language at MOD and Guide" at bounding box center [112, 335] width 119 height 9
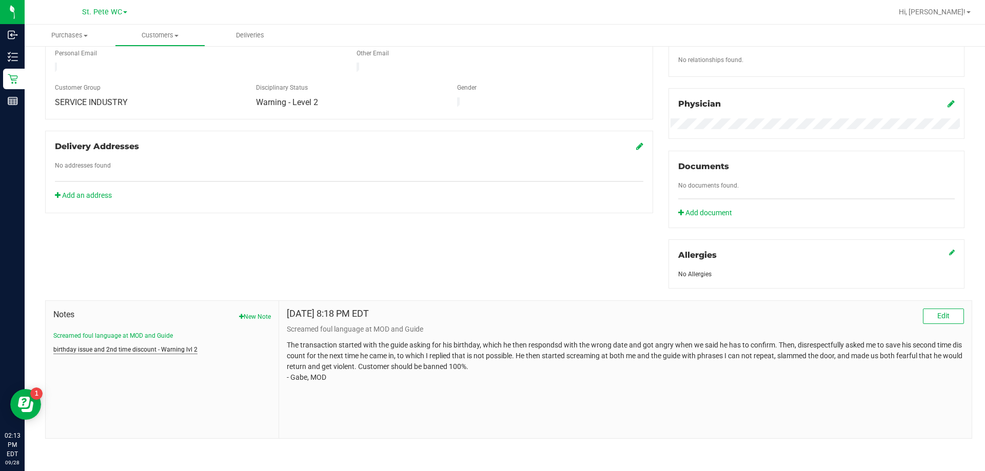
click at [111, 345] on button "birthday issue and 2nd time discount - Warning lvl 2" at bounding box center [125, 349] width 144 height 9
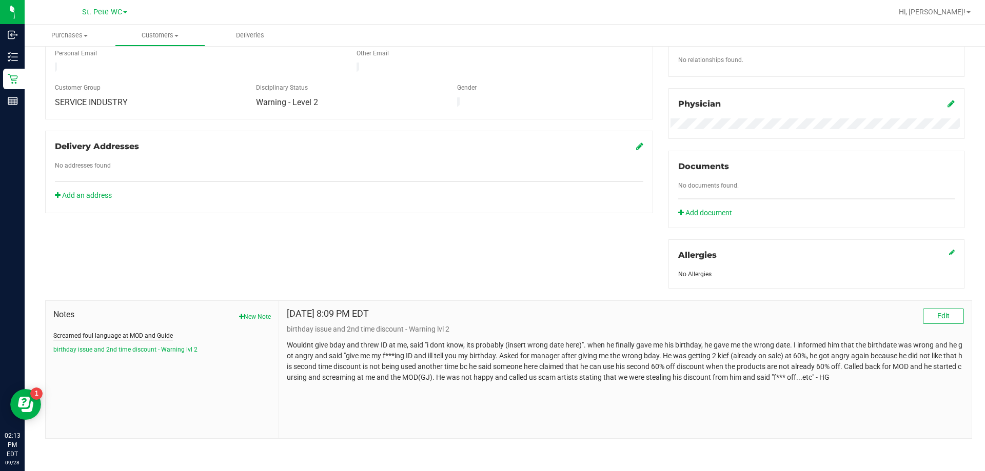
click at [108, 331] on button "Screamed foul language at MOD and Guide" at bounding box center [112, 335] width 119 height 9
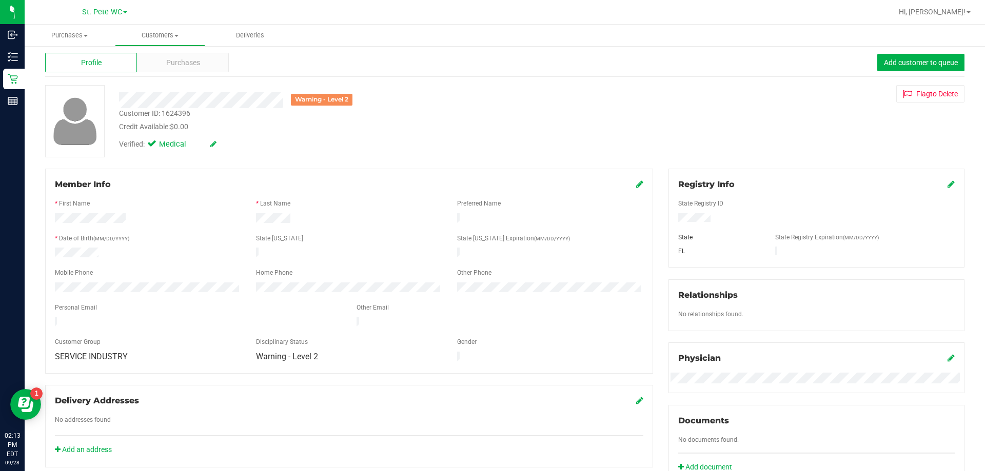
scroll to position [0, 0]
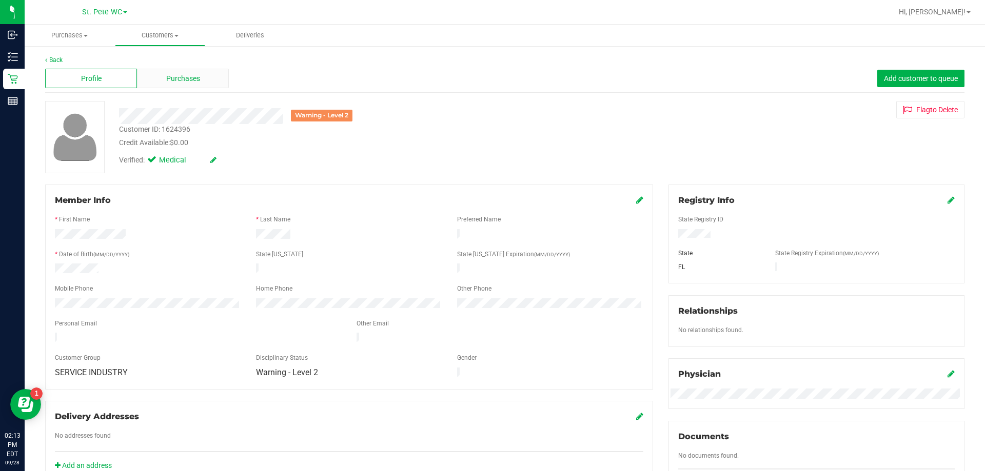
click at [157, 77] on div "Purchases" at bounding box center [183, 78] width 92 height 19
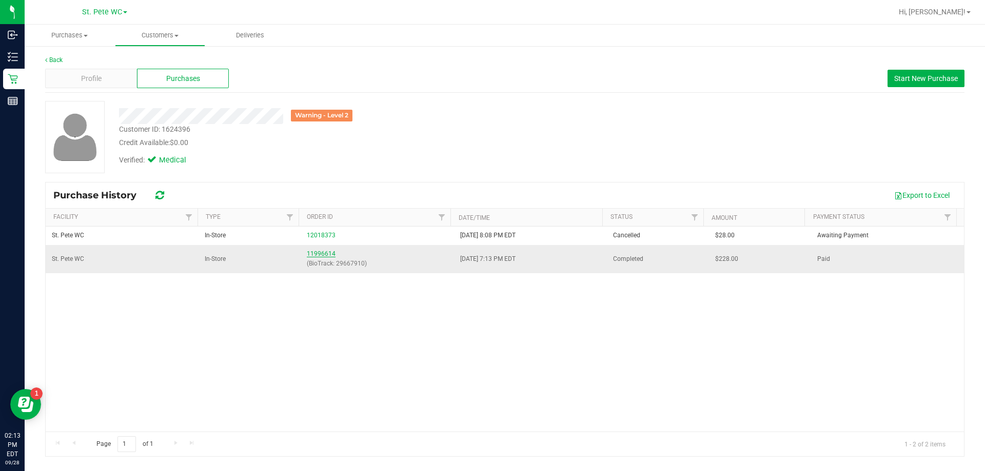
click at [316, 254] on link "11996614" at bounding box center [321, 253] width 29 height 7
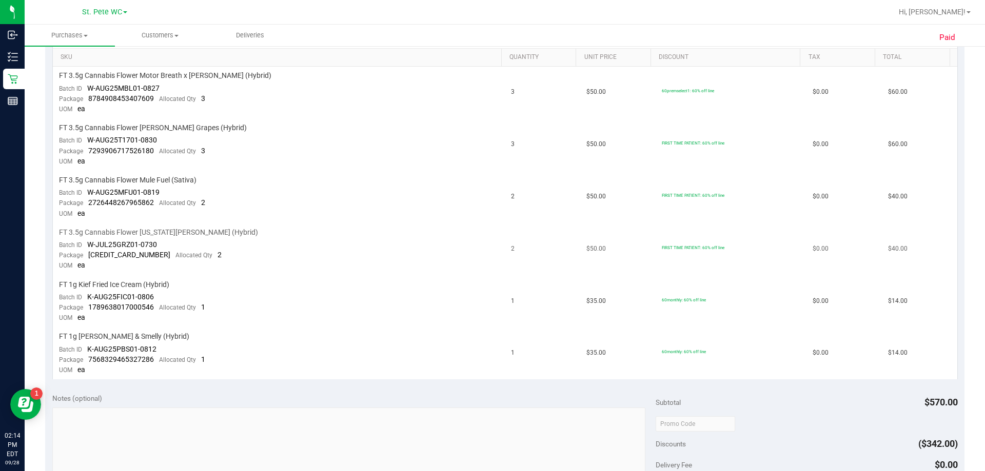
scroll to position [256, 0]
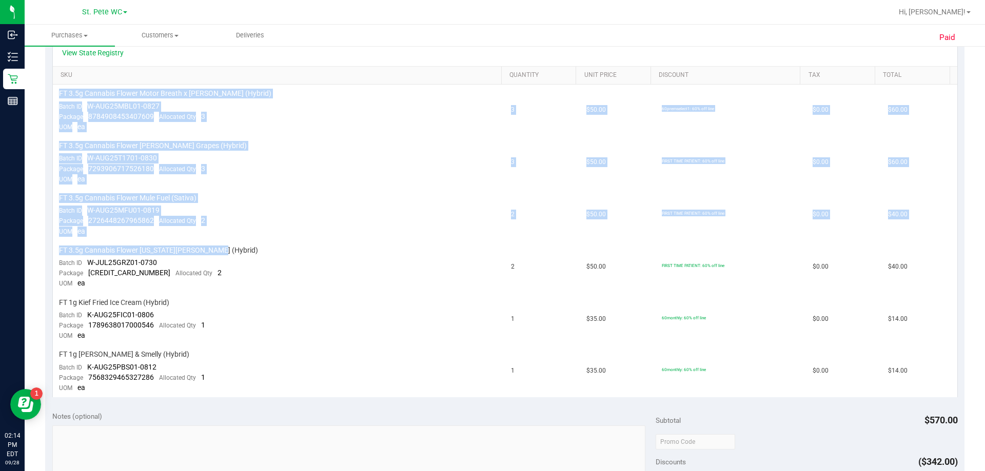
drag, startPoint x: 218, startPoint y: 245, endPoint x: 42, endPoint y: 230, distance: 177.1
click at [42, 230] on div "Paid Back View Profile Completed [DATE] 7:46 PM EDT # 11996614 BioTrack ID: 296…" at bounding box center [505, 319] width 960 height 1060
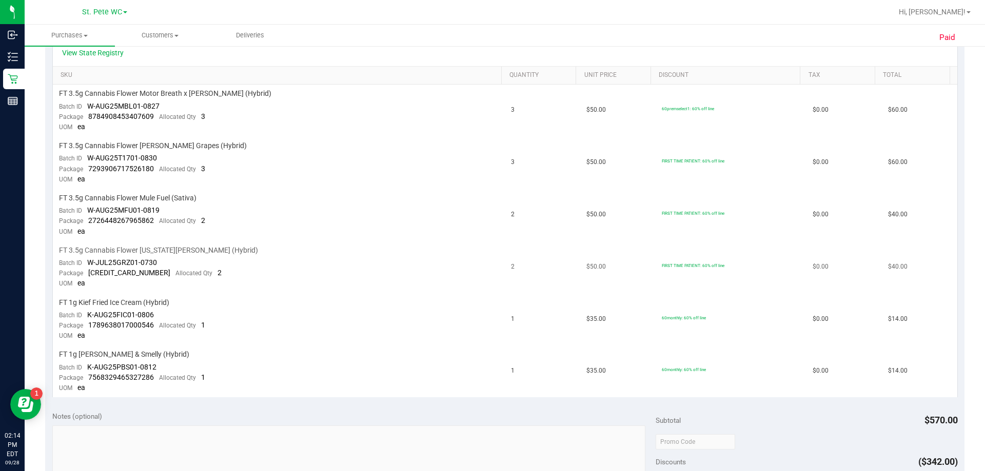
click at [165, 265] on td "FT 3.5g Cannabis Flower [US_STATE][PERSON_NAME] (Hybrid) Batch ID W-JUL25GRZ01-…" at bounding box center [279, 268] width 452 height 52
drag, startPoint x: 214, startPoint y: 254, endPoint x: 53, endPoint y: 257, distance: 161.0
click at [54, 256] on td "FT 3.5g Cannabis Flower [US_STATE][PERSON_NAME] (Hybrid) Batch ID W-JUL25GRZ01-…" at bounding box center [279, 268] width 452 height 52
drag, startPoint x: 94, startPoint y: 259, endPoint x: 202, endPoint y: 258, distance: 107.7
click at [202, 258] on td "FT 3.5g Cannabis Flower [US_STATE][PERSON_NAME] (Hybrid) Batch ID W-JUL25GRZ01-…" at bounding box center [279, 268] width 452 height 52
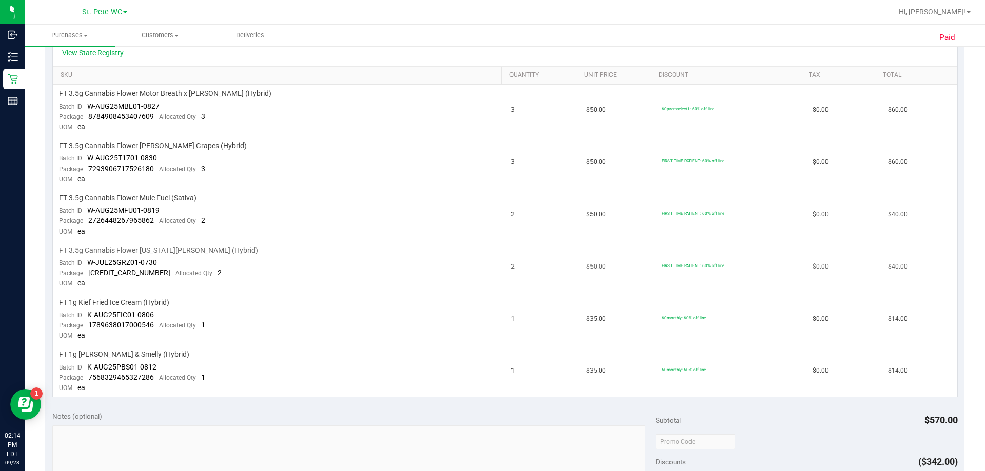
click at [209, 258] on td "FT 3.5g Cannabis Flower [US_STATE][PERSON_NAME] (Hybrid) Batch ID W-JUL25GRZ01-…" at bounding box center [279, 268] width 452 height 52
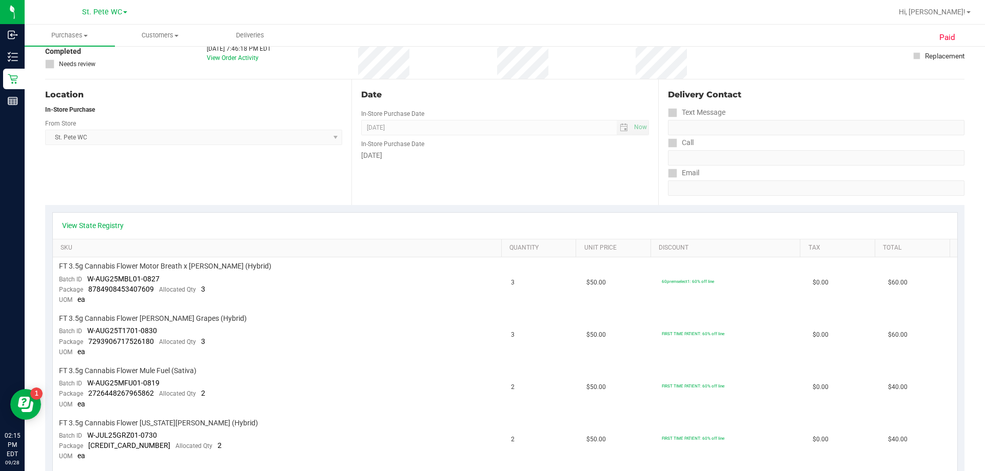
scroll to position [0, 0]
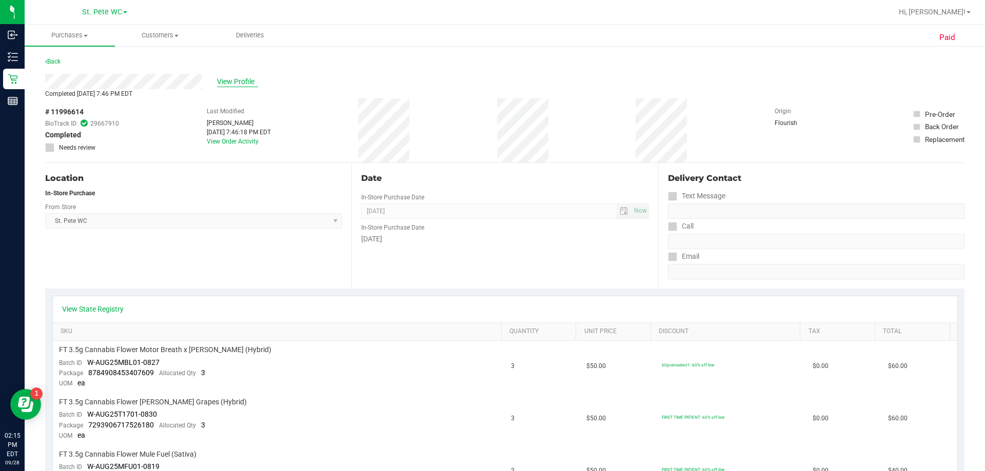
click at [236, 84] on span "View Profile" at bounding box center [237, 81] width 41 height 11
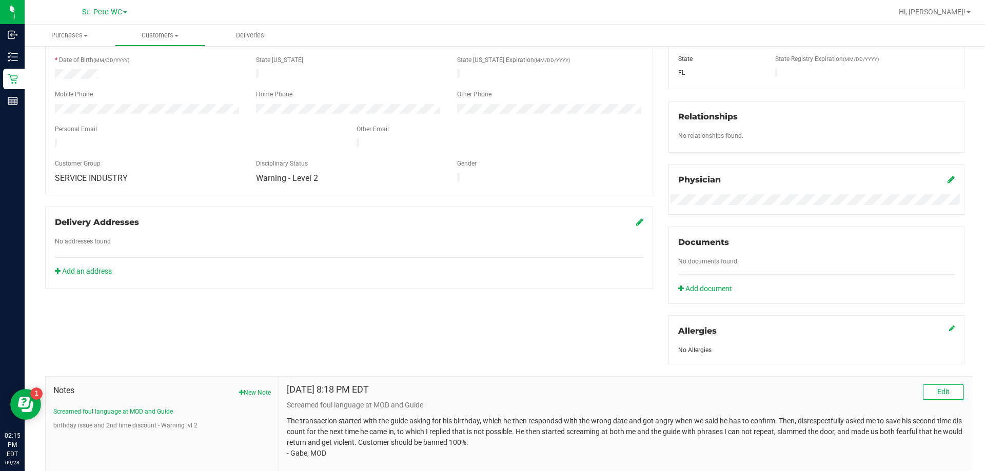
scroll to position [270, 0]
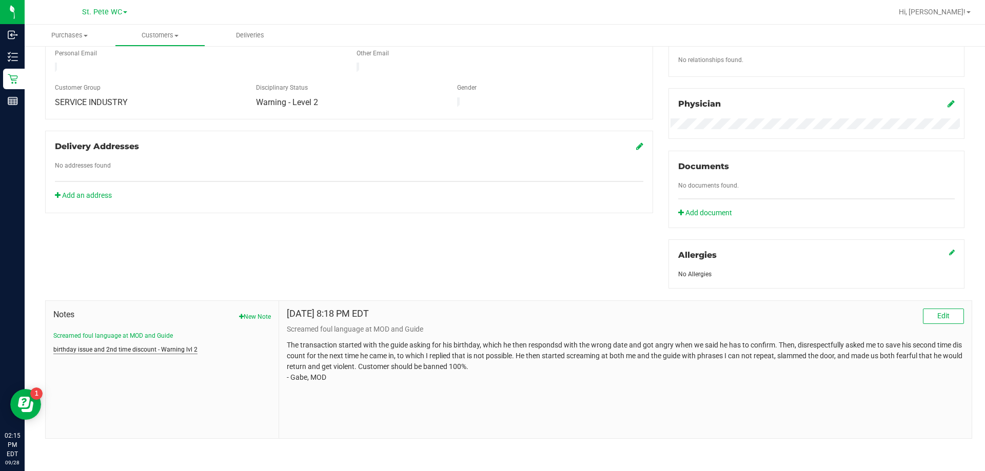
click at [122, 352] on button "birthday issue and 2nd time discount - Warning lvl 2" at bounding box center [125, 349] width 144 height 9
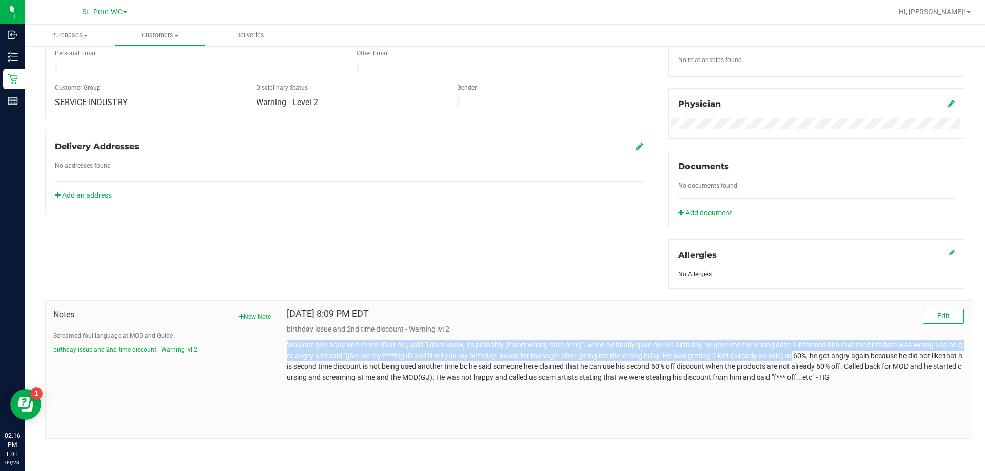
drag, startPoint x: 286, startPoint y: 341, endPoint x: 803, endPoint y: 360, distance: 517.3
click at [543, 360] on p "Wouldnt give bday and threw ID at me, said "i dont know, its probably (insert w…" at bounding box center [625, 361] width 677 height 43
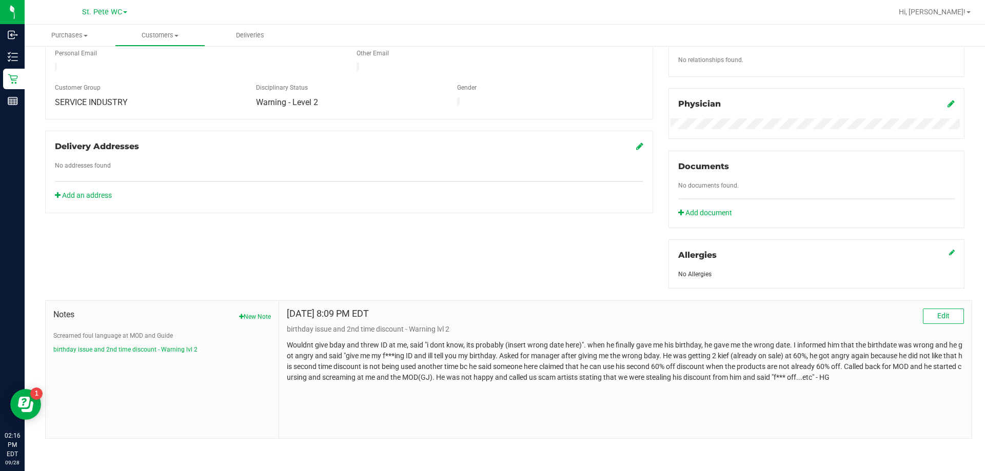
click at [543, 363] on p "Wouldnt give bday and threw ID at me, said "i dont know, its probably (insert w…" at bounding box center [625, 361] width 677 height 43
click at [543, 365] on p "Wouldnt give bday and threw ID at me, said "i dont know, its probably (insert w…" at bounding box center [625, 361] width 677 height 43
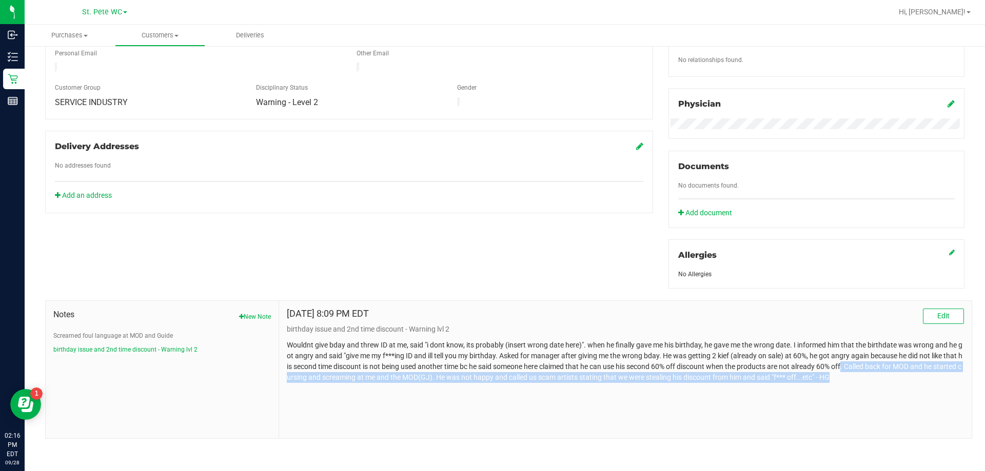
drag, startPoint x: 864, startPoint y: 365, endPoint x: 893, endPoint y: 372, distance: 30.0
click at [543, 372] on p "Wouldnt give bday and threw ID at me, said "i dont know, its probably (insert w…" at bounding box center [625, 361] width 677 height 43
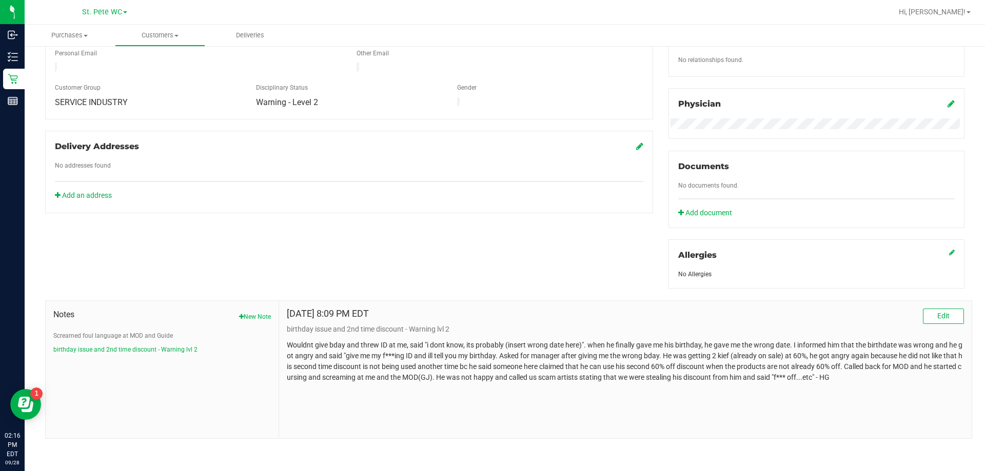
click at [543, 368] on p "Wouldnt give bday and threw ID at me, said "i dont know, its probably (insert w…" at bounding box center [625, 361] width 677 height 43
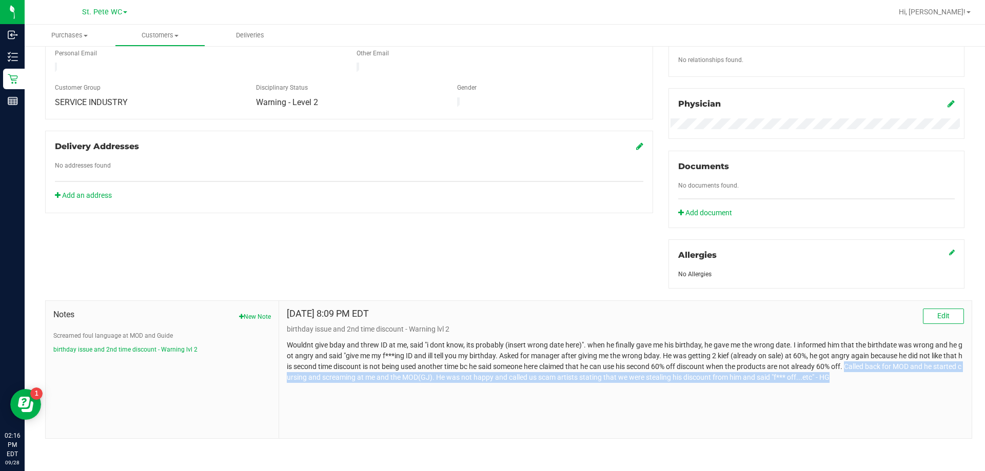
drag, startPoint x: 868, startPoint y: 368, endPoint x: 887, endPoint y: 378, distance: 21.8
click at [543, 378] on p "Wouldnt give bday and threw ID at me, said "i dont know, its probably (insert w…" at bounding box center [625, 361] width 677 height 43
click at [478, 401] on div "[DATE] 8:09 PM EDT Edit birthday issue and 2nd time discount - Warning lvl 2" at bounding box center [625, 369] width 692 height 137
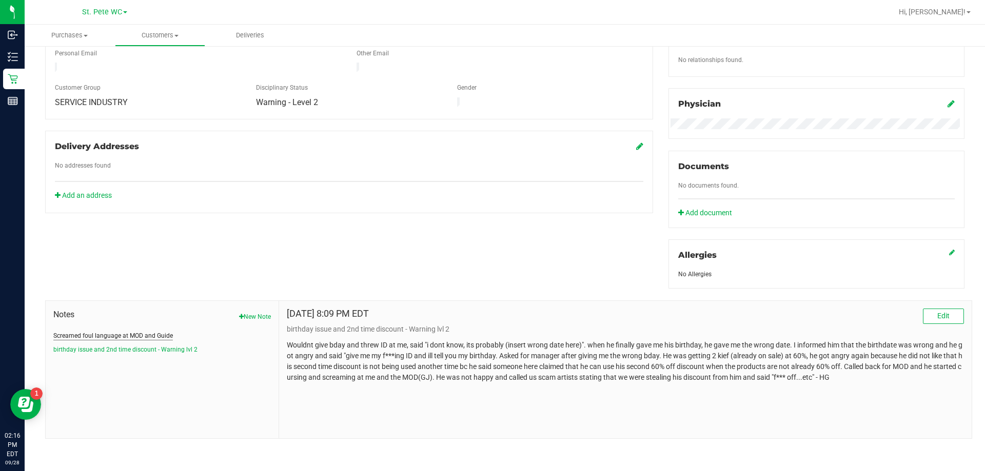
click at [148, 331] on button "Screamed foul language at MOD and Guide" at bounding box center [112, 335] width 119 height 9
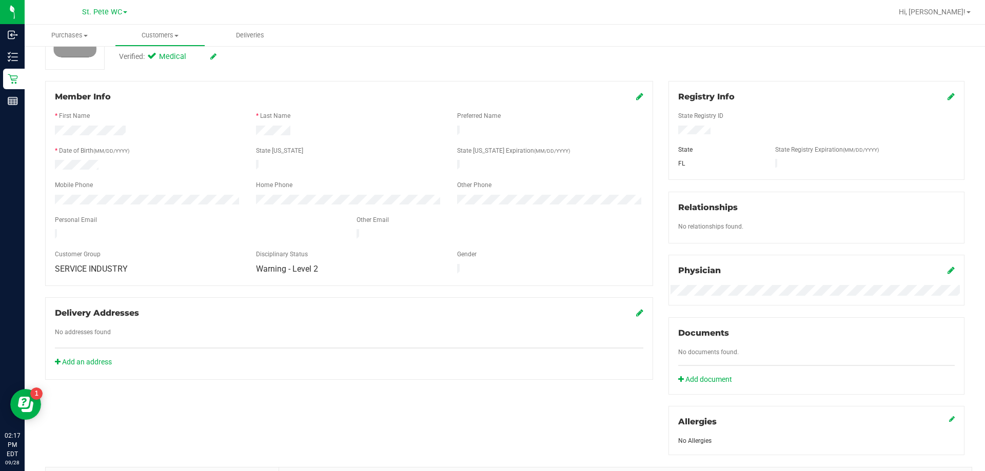
scroll to position [14, 0]
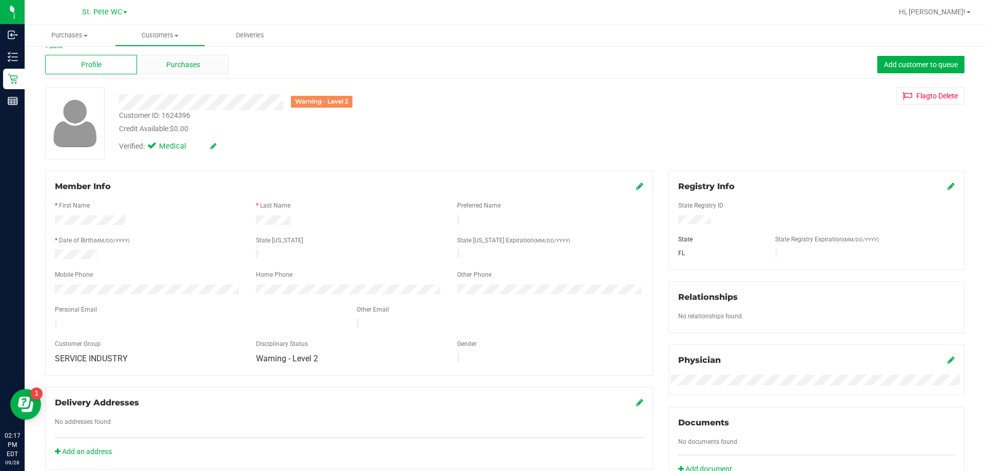
click at [204, 58] on div "Purchases" at bounding box center [183, 64] width 92 height 19
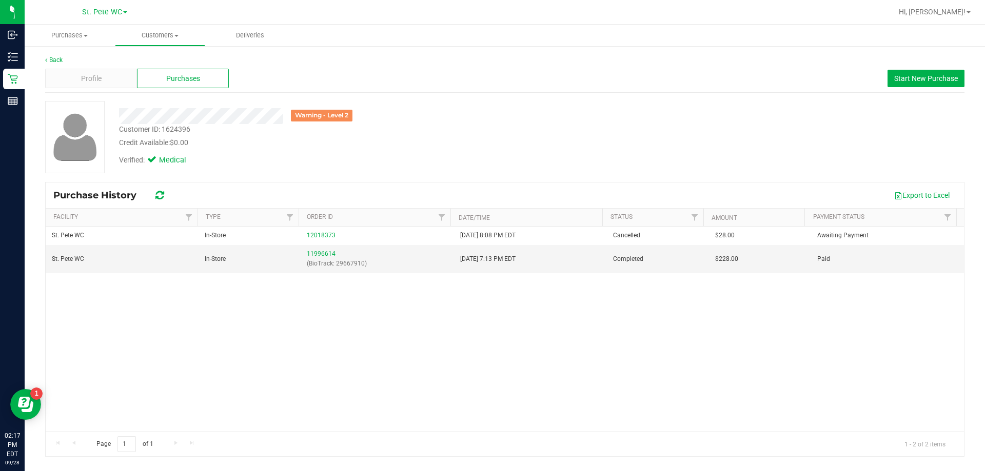
click at [295, 343] on div "St. [PERSON_NAME] WC In-Store 12018373 [DATE] 8:08 PM EDT Cancelled $28.00 Awai…" at bounding box center [505, 329] width 918 height 205
click at [543, 379] on div "St. [PERSON_NAME] WC In-Store 12018373 [DATE] 8:08 PM EDT Cancelled $28.00 Awai…" at bounding box center [505, 329] width 918 height 205
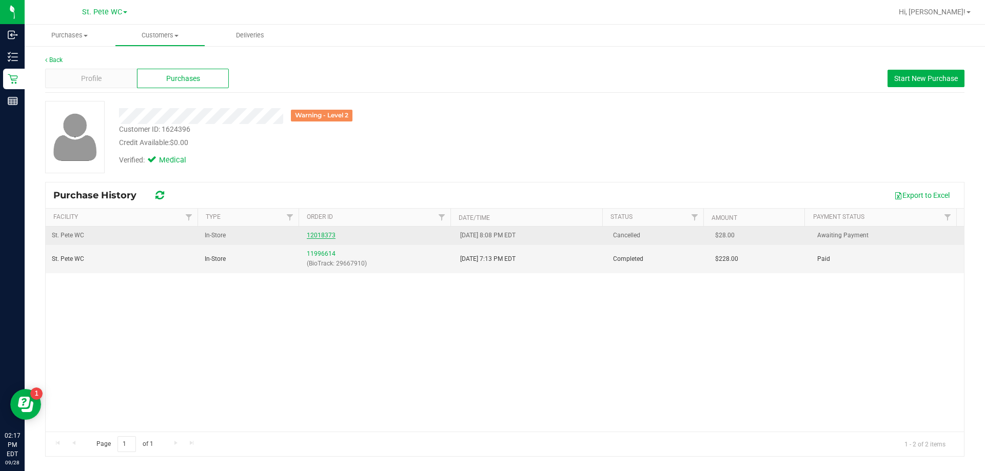
click at [307, 232] on link "12018373" at bounding box center [321, 235] width 29 height 7
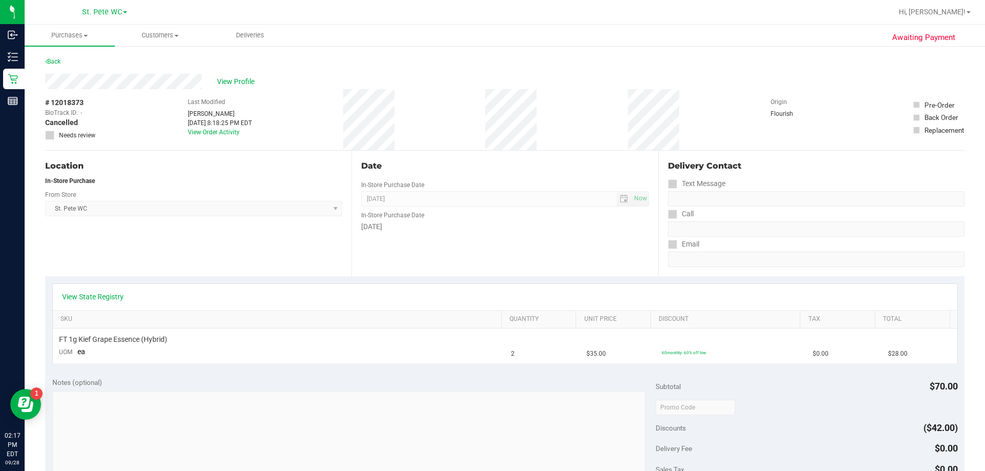
click at [54, 65] on div "Back" at bounding box center [52, 61] width 15 height 12
click at [57, 61] on link "Back" at bounding box center [52, 61] width 15 height 7
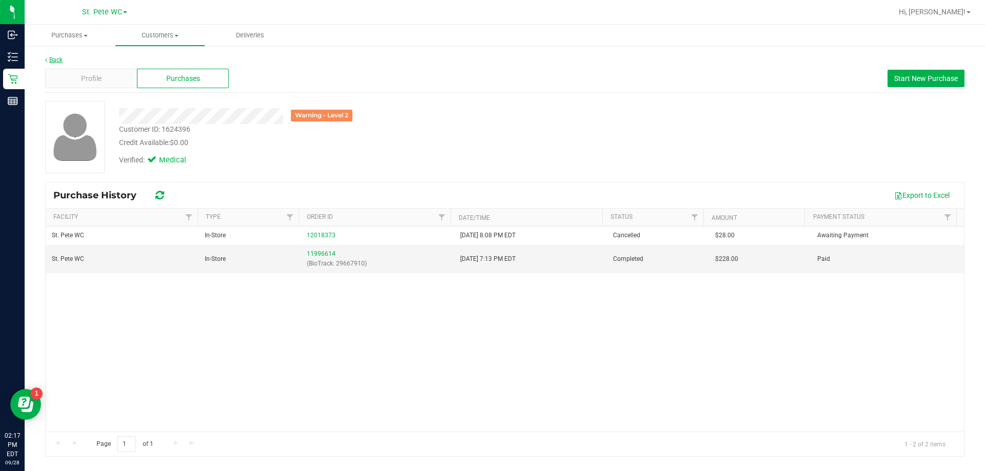
click at [56, 60] on link "Back" at bounding box center [53, 59] width 17 height 7
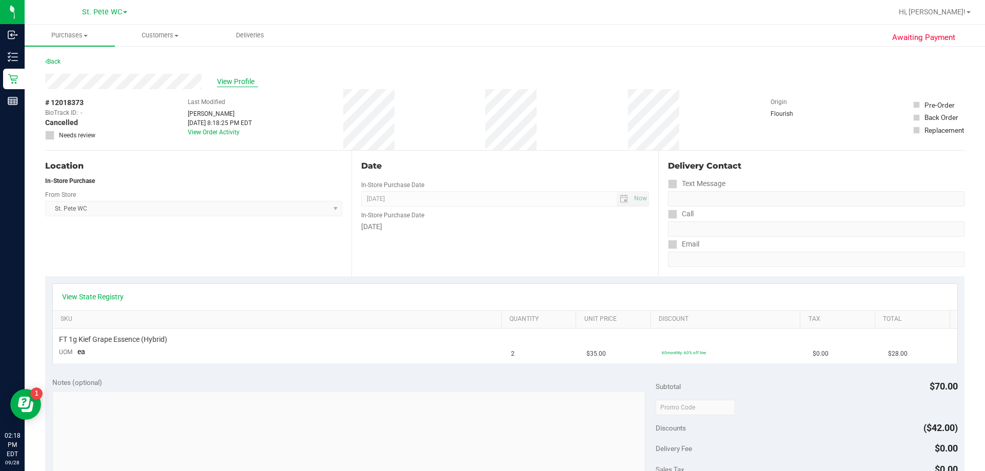
click at [237, 79] on span "View Profile" at bounding box center [237, 81] width 41 height 11
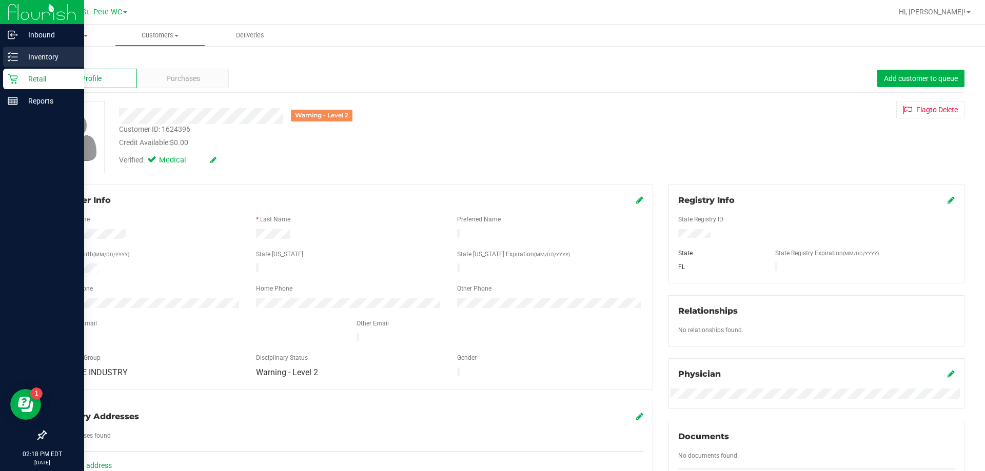
click at [39, 51] on p "Inventory" at bounding box center [49, 57] width 62 height 12
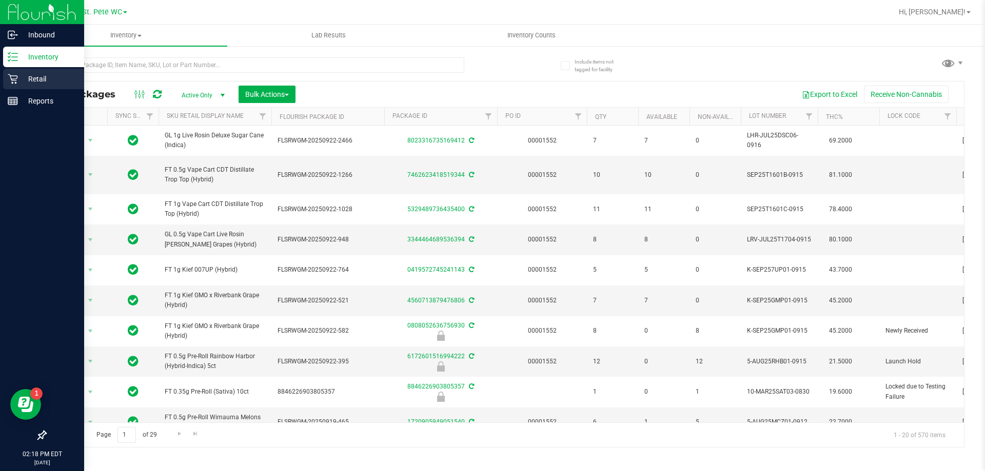
click at [42, 76] on p "Retail" at bounding box center [49, 79] width 62 height 12
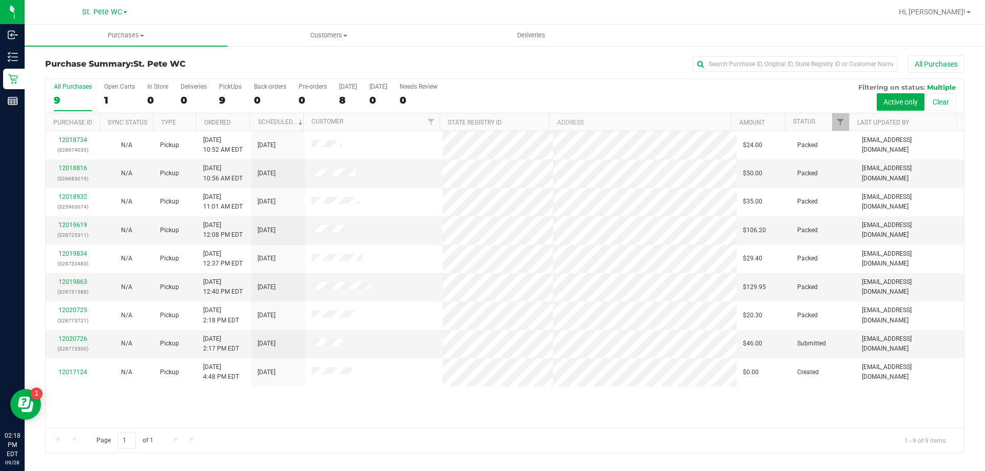
click at [398, 407] on div "12018734 (328674035) N/A Pickup [DATE] 10:52 AM EDT 9/28/2025 $24.00 Packed [EM…" at bounding box center [505, 279] width 918 height 297
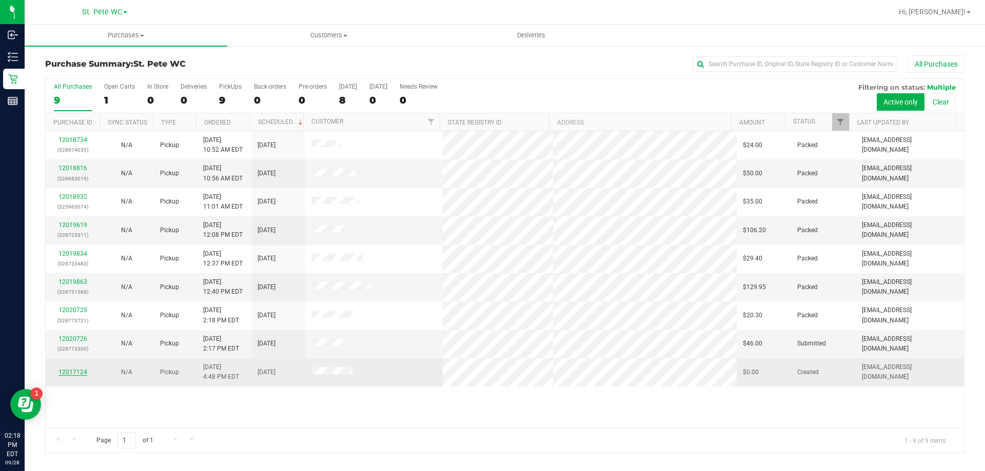
click at [69, 370] on link "12017124" at bounding box center [72, 372] width 29 height 7
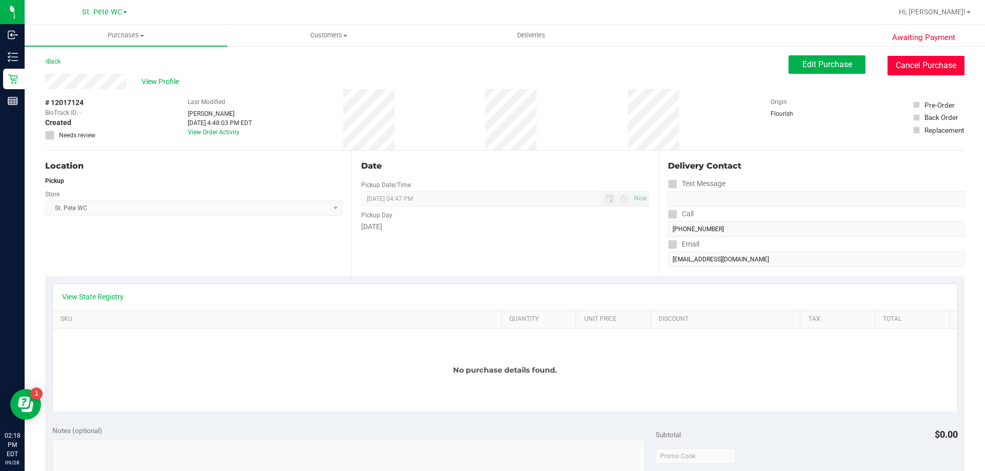
click at [543, 68] on button "Cancel Purchase" at bounding box center [925, 65] width 77 height 19
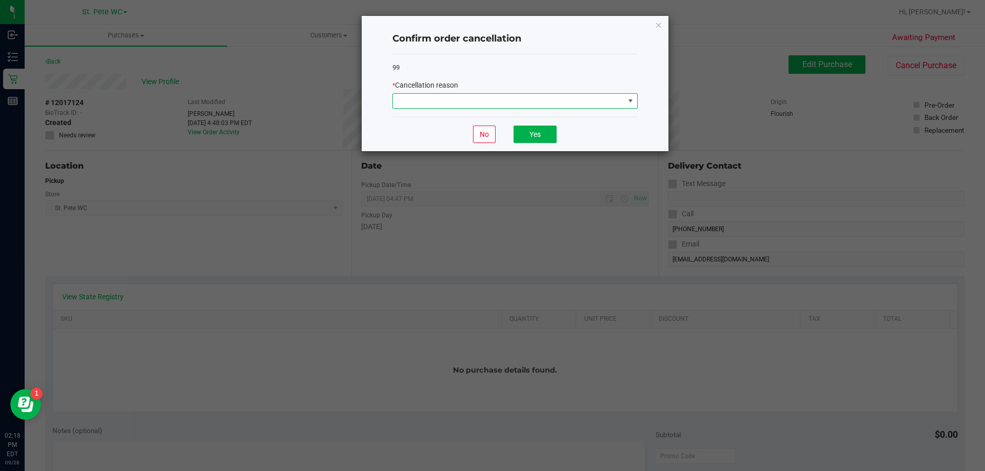
click at [481, 104] on span at bounding box center [508, 101] width 231 height 14
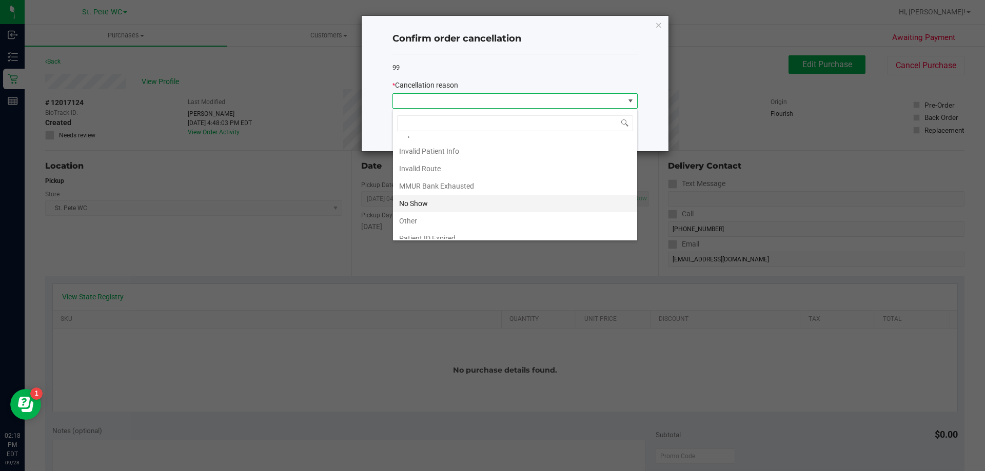
scroll to position [54, 0]
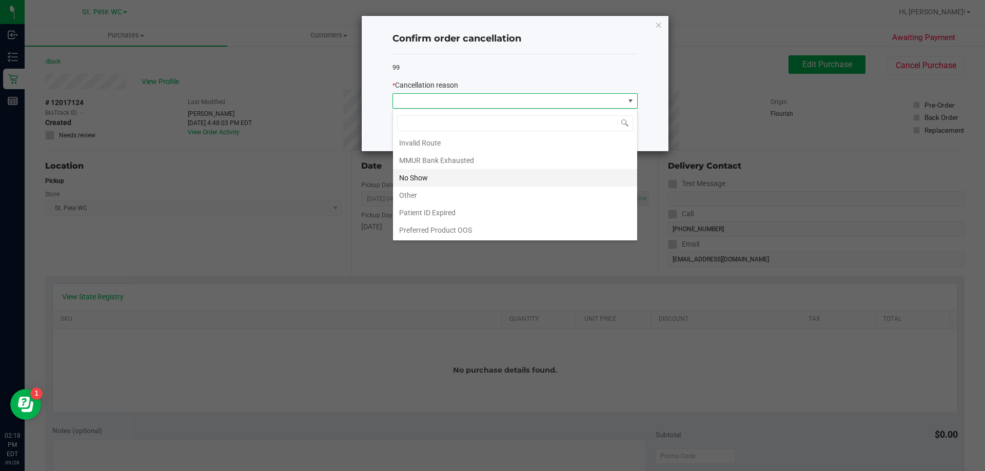
click at [407, 185] on li "No Show" at bounding box center [515, 177] width 244 height 17
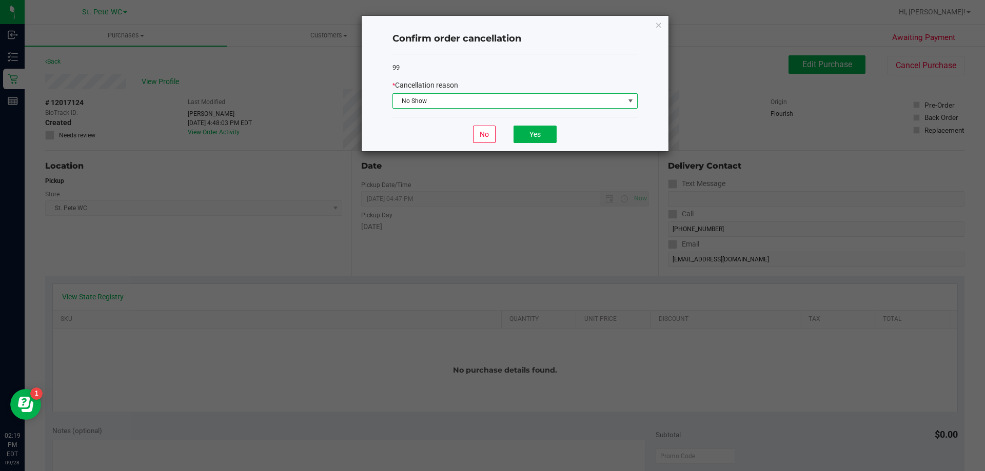
click at [468, 105] on span "No Show" at bounding box center [508, 101] width 231 height 14
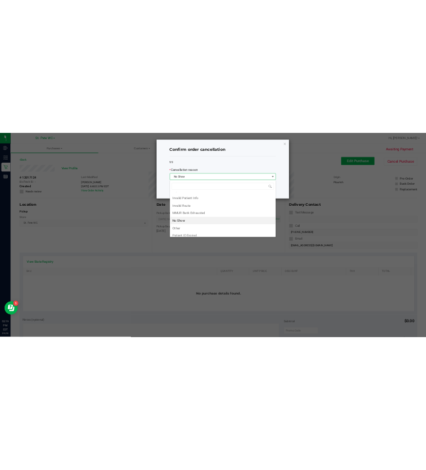
scroll to position [53, 0]
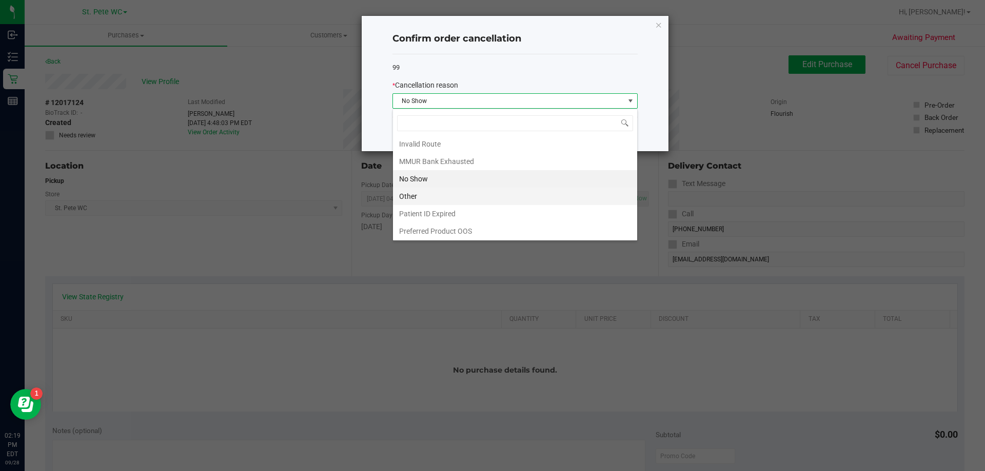
click at [423, 192] on li "Other" at bounding box center [515, 196] width 244 height 17
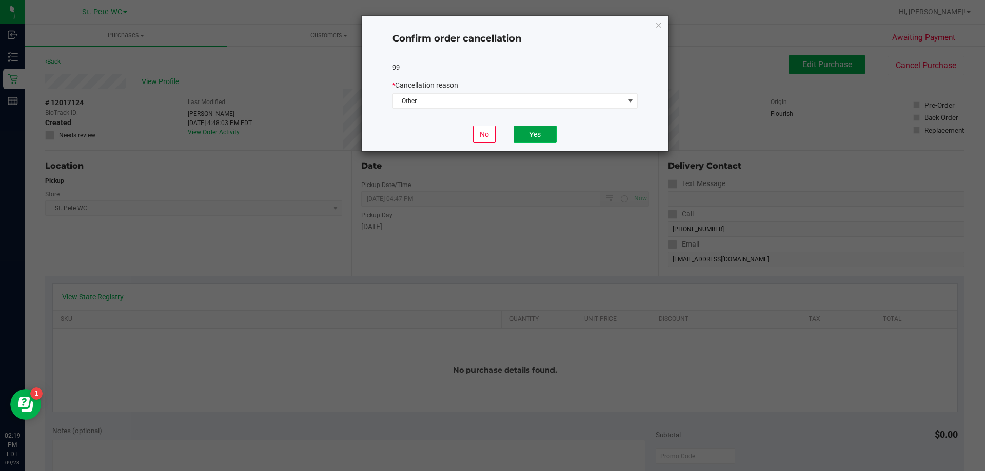
click at [538, 134] on button "Yes" at bounding box center [534, 134] width 43 height 17
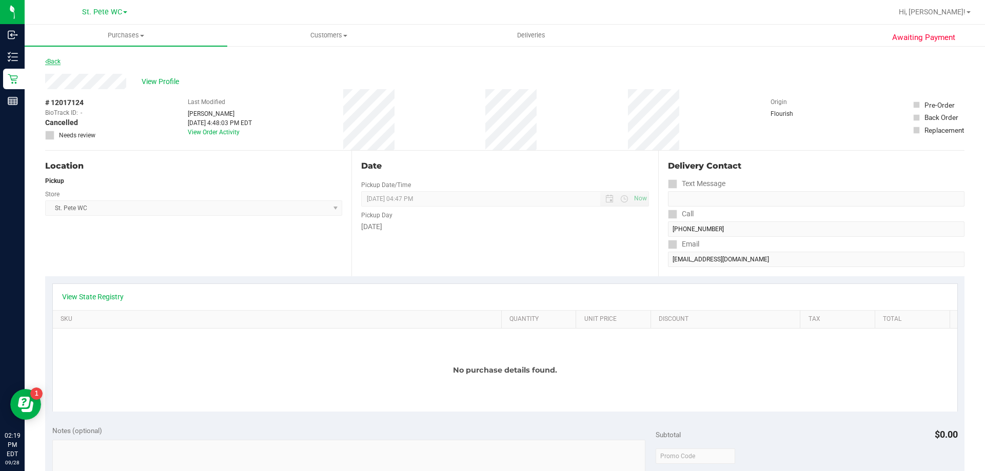
click at [56, 63] on link "Back" at bounding box center [52, 61] width 15 height 7
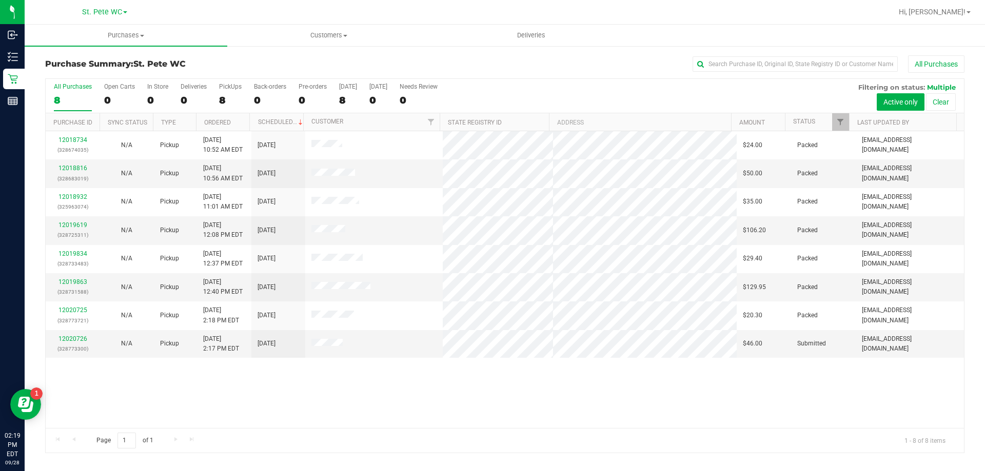
click at [152, 407] on div "12018734 (328674035) N/A Pickup [DATE] 10:52 AM EDT 9/28/2025 $24.00 Packed [EM…" at bounding box center [505, 279] width 918 height 297
click at [81, 338] on link "12020726" at bounding box center [72, 338] width 29 height 7
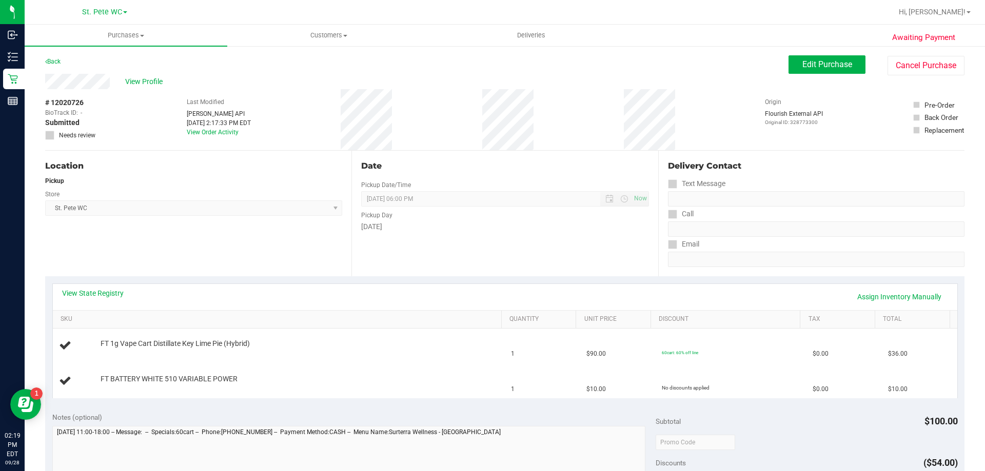
click at [52, 51] on div "Awaiting Payment Back Edit Purchase Cancel Purchase View Profile # 12020726 Bio…" at bounding box center [505, 447] width 960 height 804
click at [61, 63] on link "Back" at bounding box center [52, 61] width 15 height 7
